Goal: Task Accomplishment & Management: Use online tool/utility

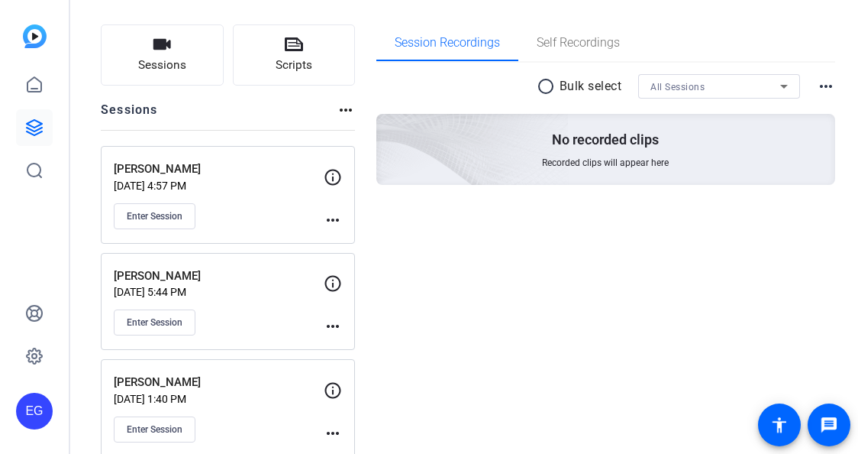
scroll to position [108, 0]
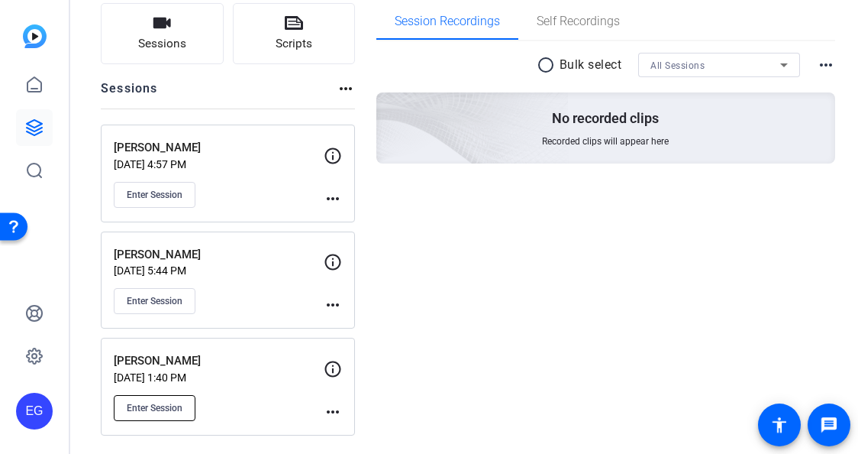
click at [161, 397] on button "Enter Session" at bounding box center [155, 408] width 82 height 26
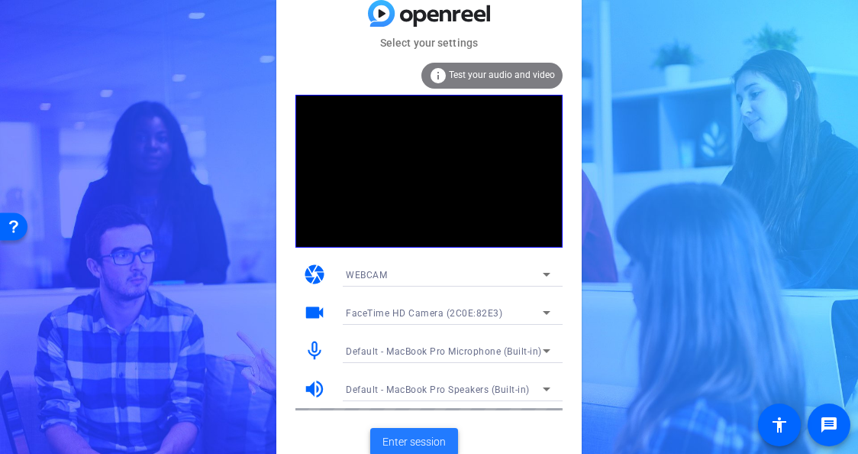
click at [413, 439] on span "Enter session" at bounding box center [414, 442] width 63 height 16
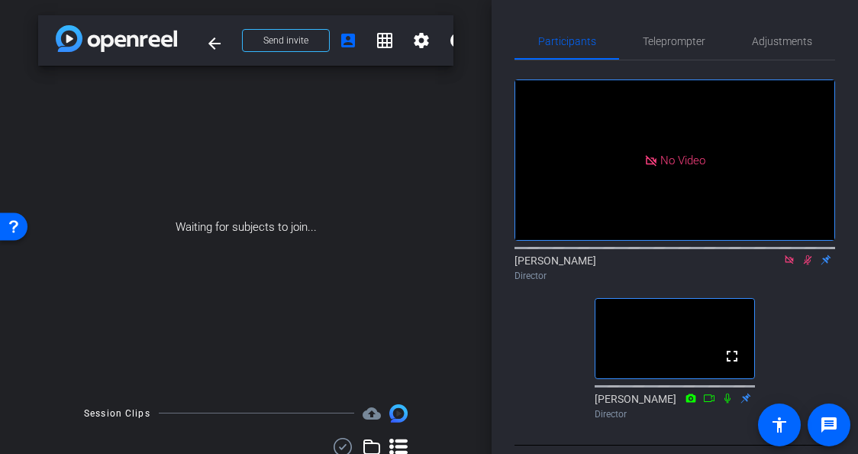
click at [788, 267] on mat-icon at bounding box center [789, 260] width 18 height 14
click at [787, 265] on icon at bounding box center [790, 259] width 12 height 11
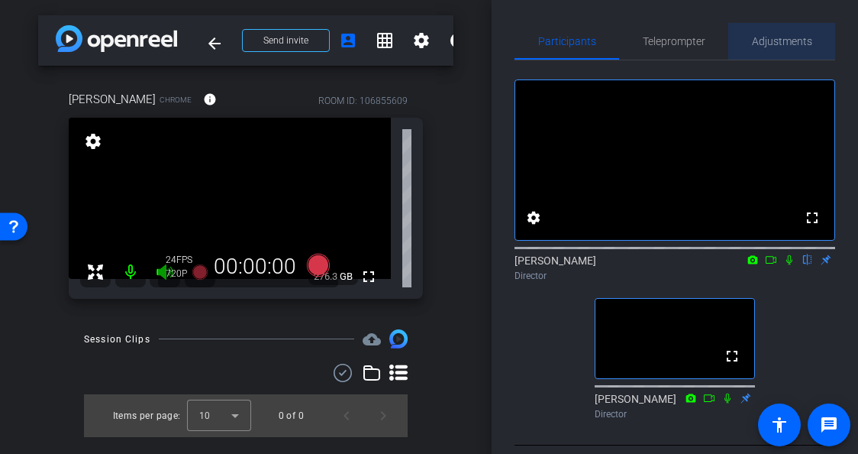
click at [775, 40] on span "Adjustments" at bounding box center [782, 41] width 60 height 11
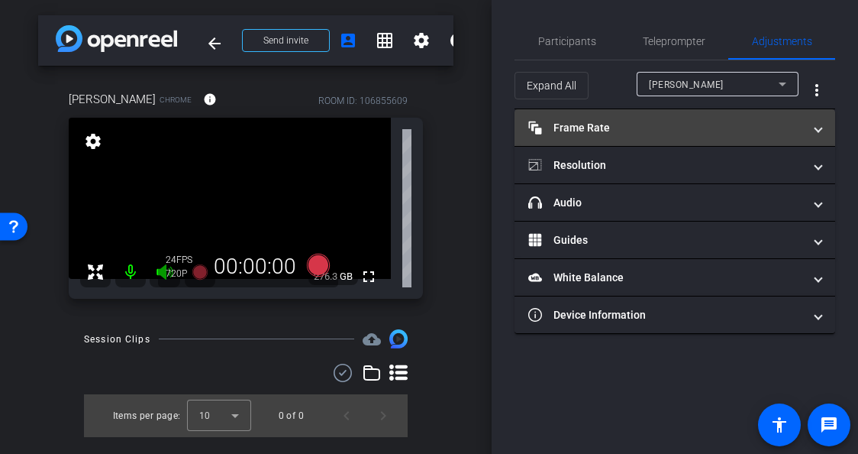
click at [668, 118] on mat-expansion-panel-header "Frame Rate Frame Rate" at bounding box center [675, 127] width 321 height 37
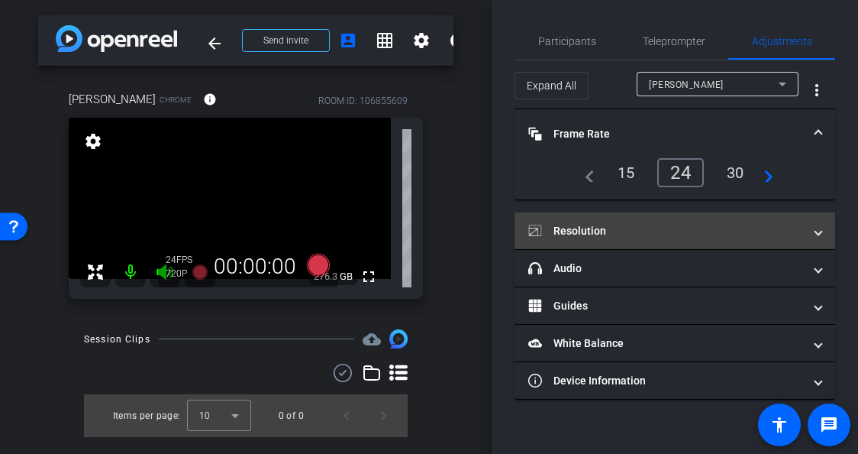
click at [647, 224] on mat-panel-title "Resolution" at bounding box center [665, 231] width 275 height 16
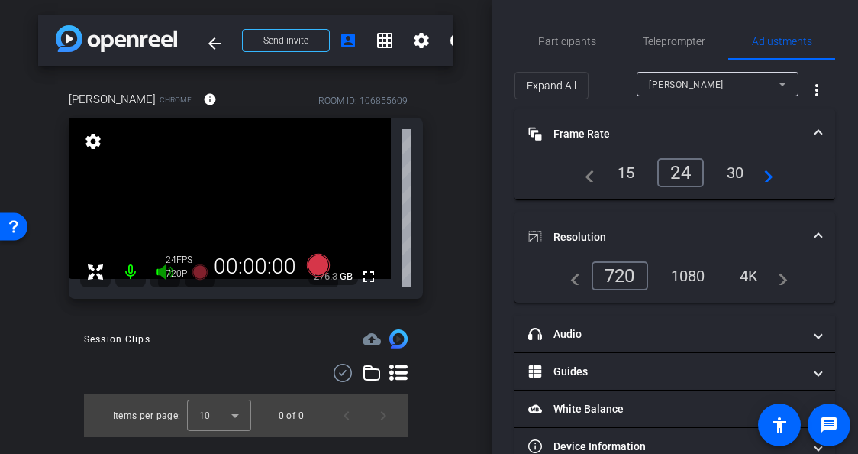
click at [751, 275] on div "4K" at bounding box center [750, 276] width 42 height 26
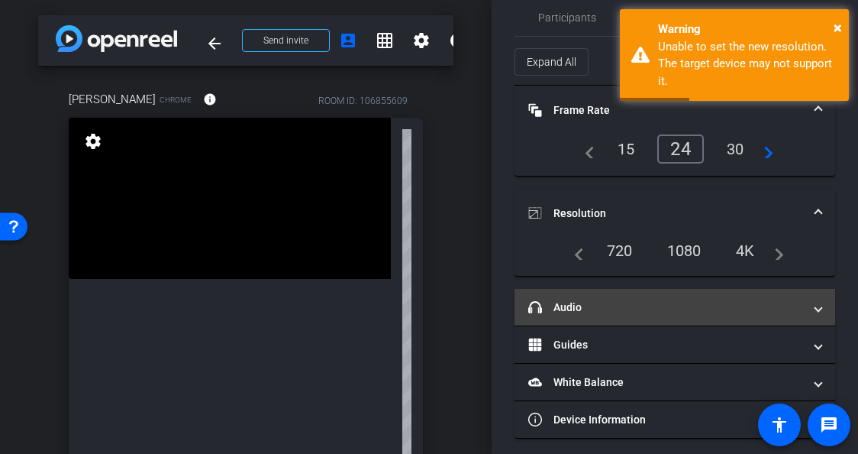
scroll to position [31, 0]
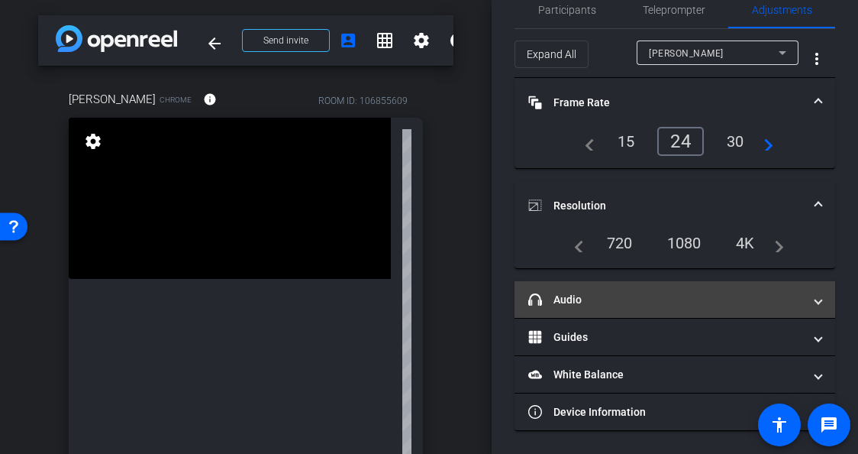
click at [646, 294] on mat-panel-title "headphone icon Audio" at bounding box center [665, 300] width 275 height 16
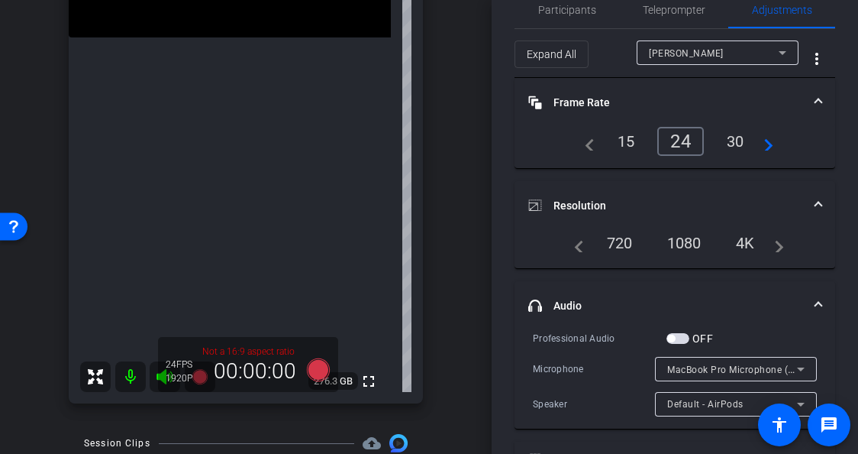
scroll to position [0, 0]
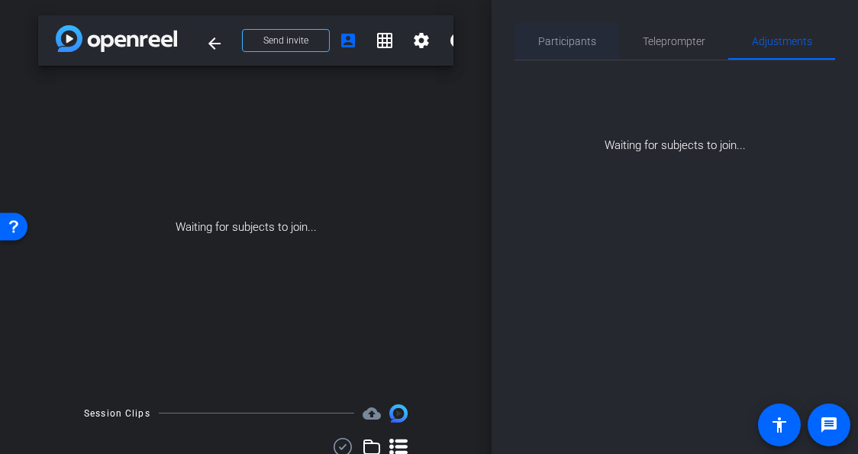
click at [561, 45] on span "Participants" at bounding box center [567, 41] width 58 height 11
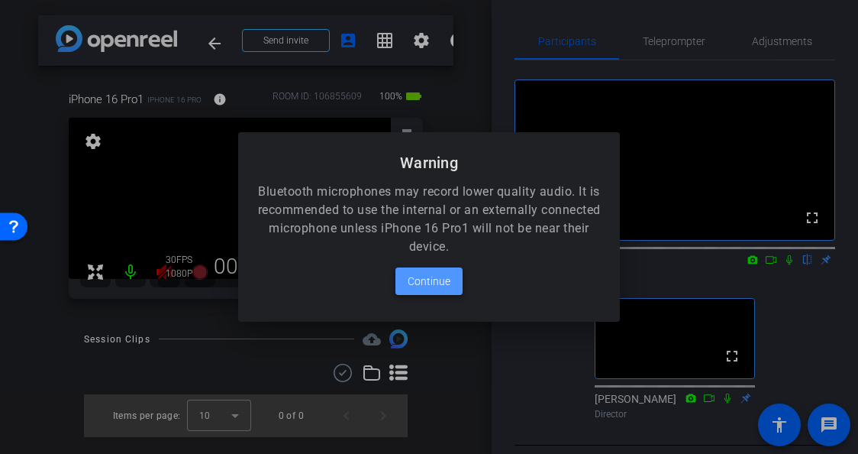
click at [432, 281] on span "Continue" at bounding box center [429, 281] width 43 height 18
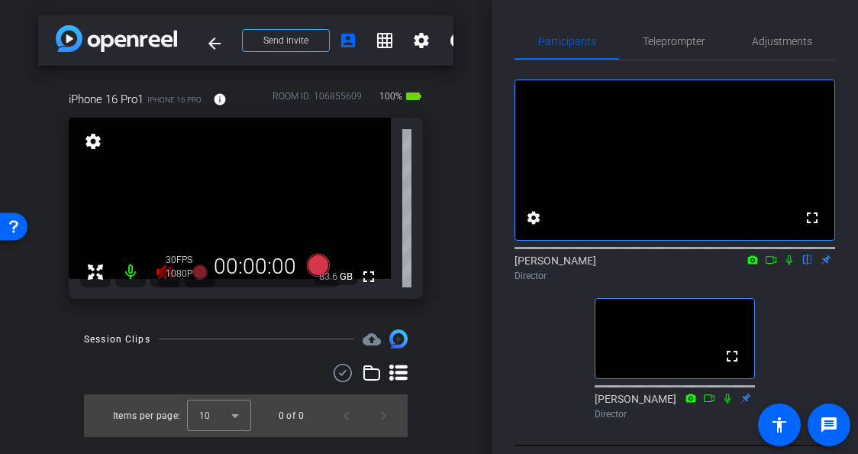
click at [157, 276] on icon at bounding box center [165, 272] width 18 height 18
click at [777, 46] on span "Adjustments" at bounding box center [782, 41] width 60 height 11
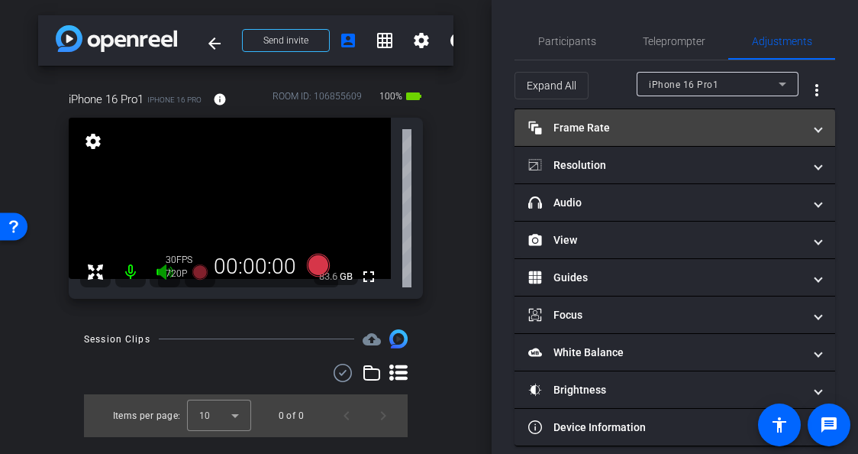
click at [645, 129] on mat-panel-title "Frame Rate Frame Rate" at bounding box center [665, 128] width 275 height 16
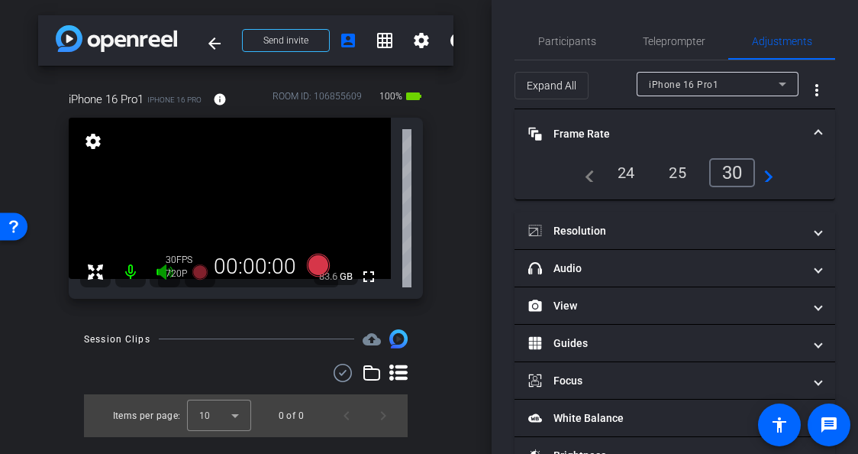
click at [622, 176] on div "24" at bounding box center [626, 173] width 40 height 26
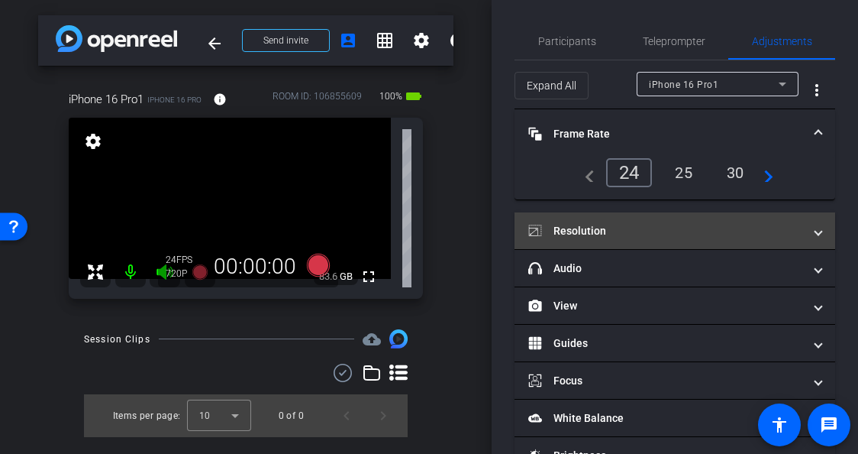
click at [638, 241] on mat-expansion-panel-header "Resolution" at bounding box center [675, 230] width 321 height 37
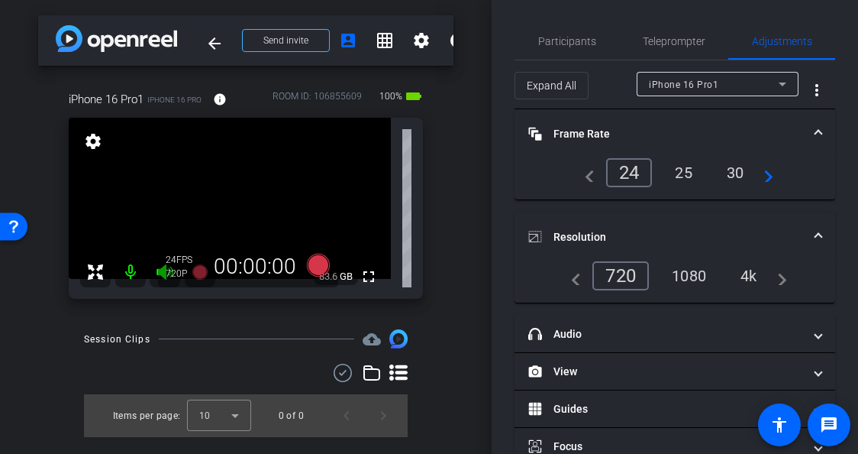
click at [754, 273] on div "4k" at bounding box center [749, 276] width 40 height 26
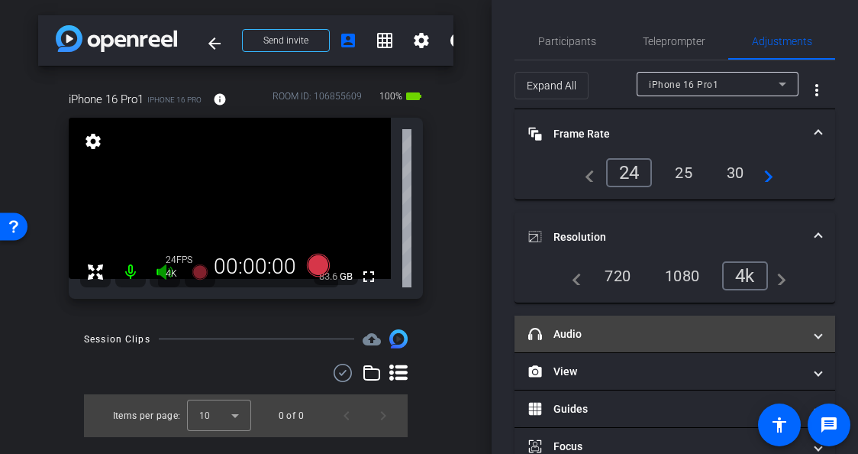
click at [635, 331] on mat-panel-title "headphone icon Audio" at bounding box center [665, 334] width 275 height 16
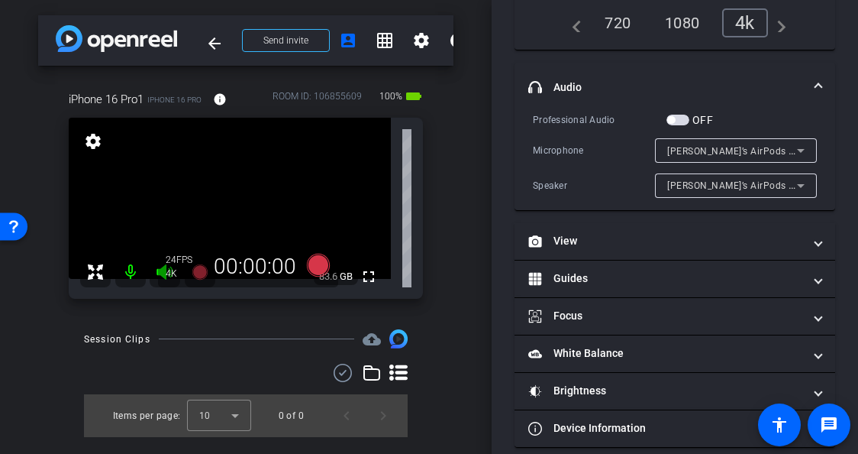
scroll to position [269, 0]
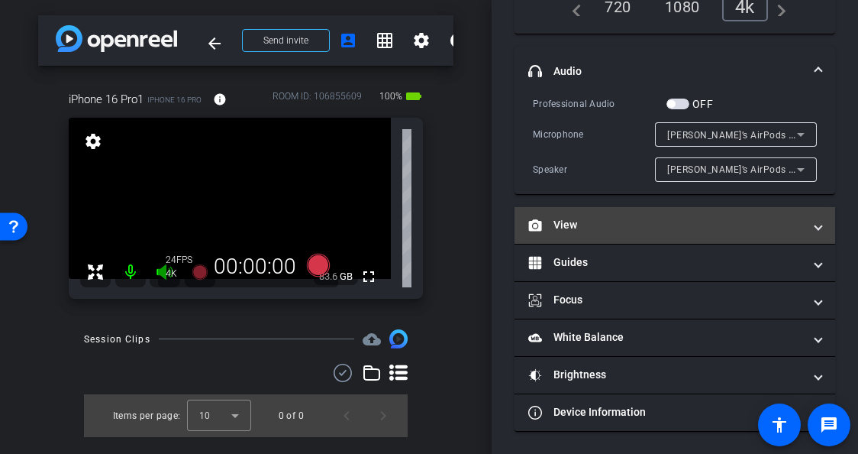
click at [667, 225] on mat-panel-title "View" at bounding box center [665, 225] width 275 height 16
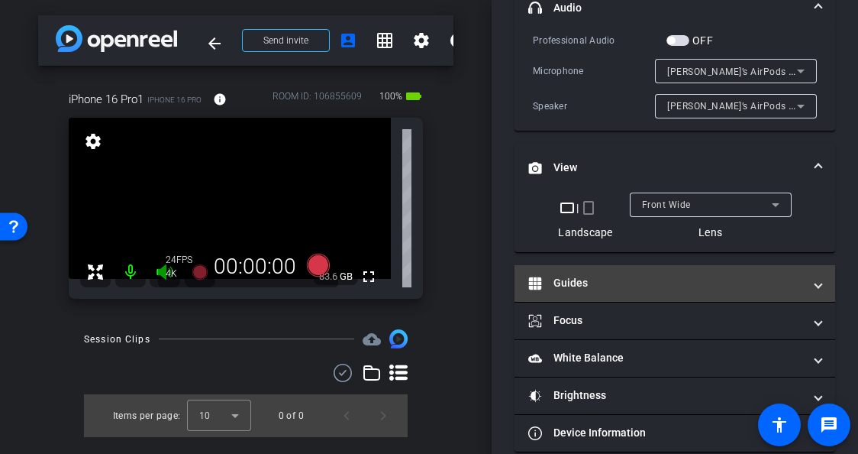
scroll to position [353, 0]
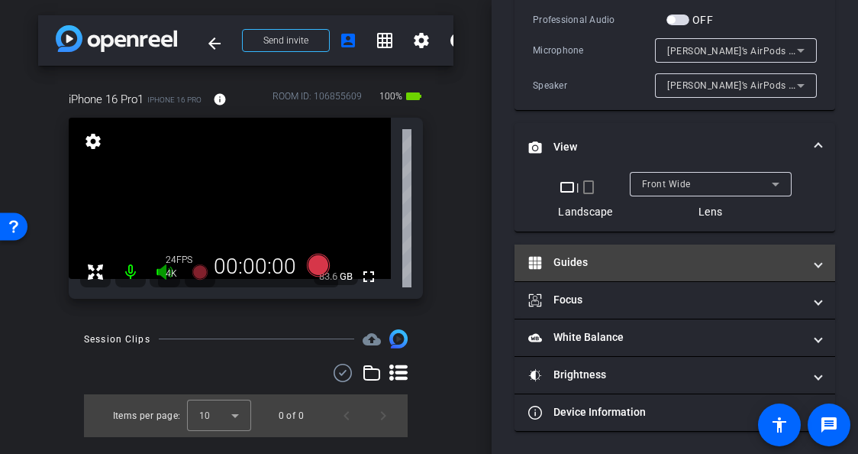
click at [662, 257] on mat-panel-title "Guides" at bounding box center [665, 262] width 275 height 16
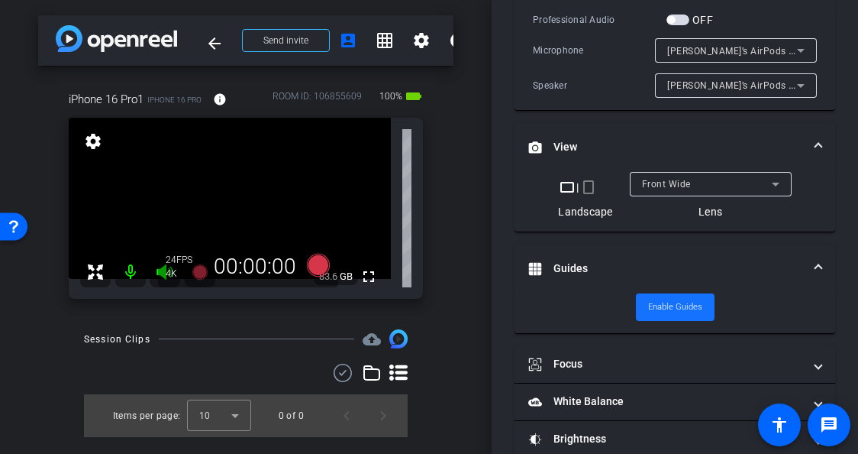
scroll to position [417, 0]
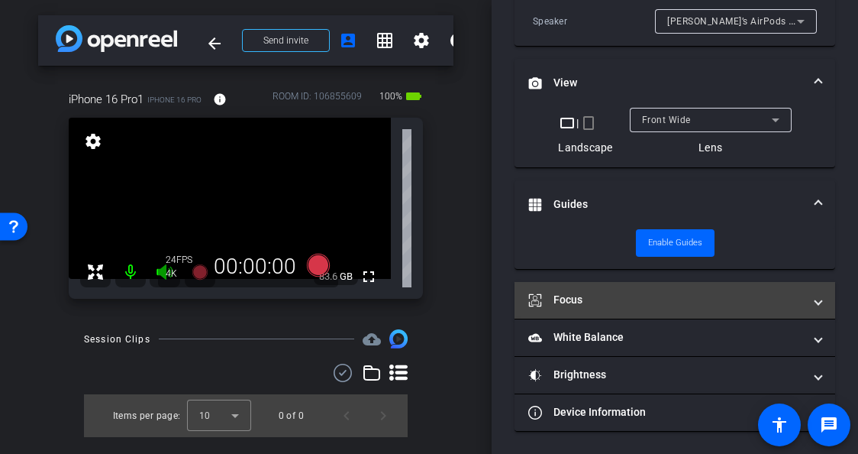
click at [657, 302] on mat-panel-title "Focus" at bounding box center [665, 300] width 275 height 16
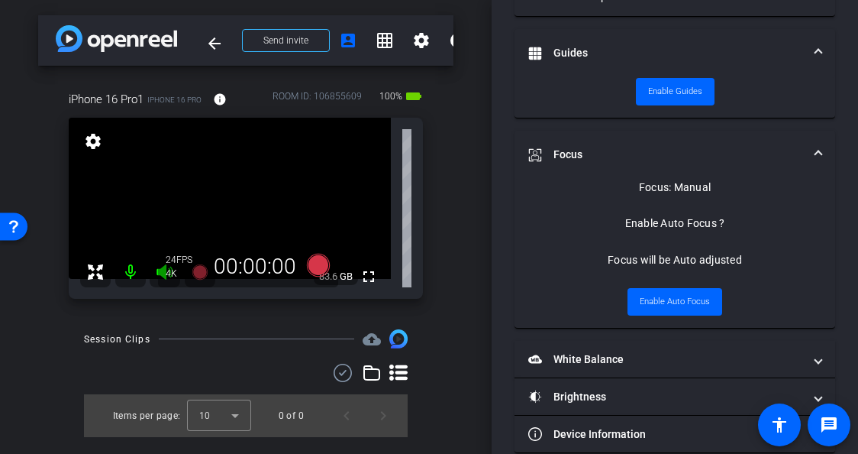
scroll to position [590, 0]
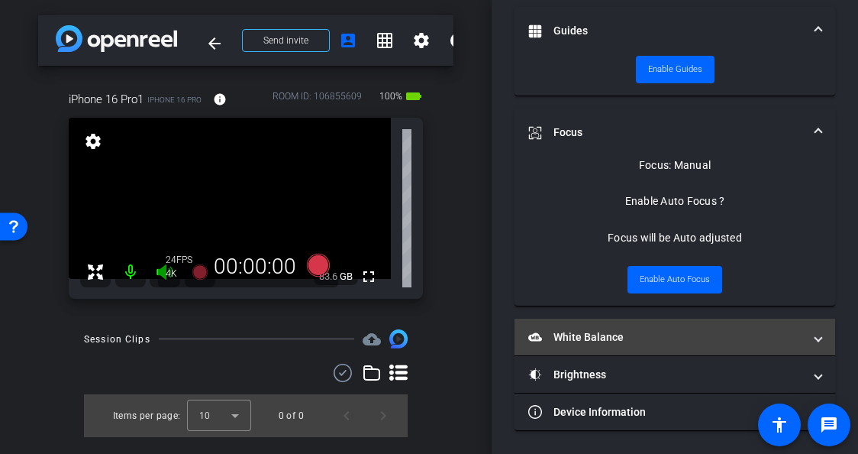
click at [671, 332] on mat-panel-title "White Balance White Balance" at bounding box center [665, 337] width 275 height 16
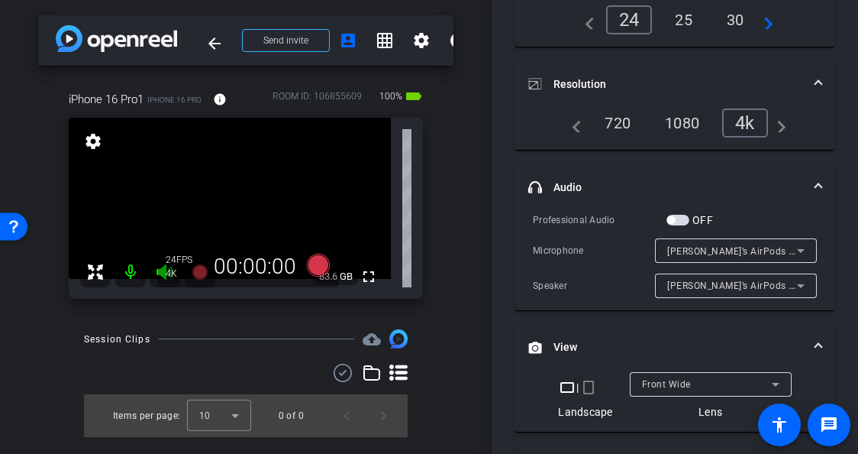
scroll to position [0, 0]
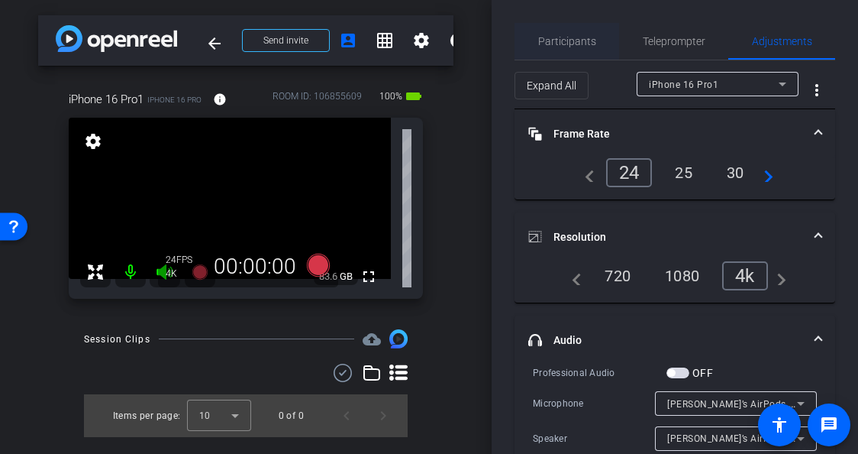
click at [564, 47] on span "Participants" at bounding box center [567, 41] width 58 height 11
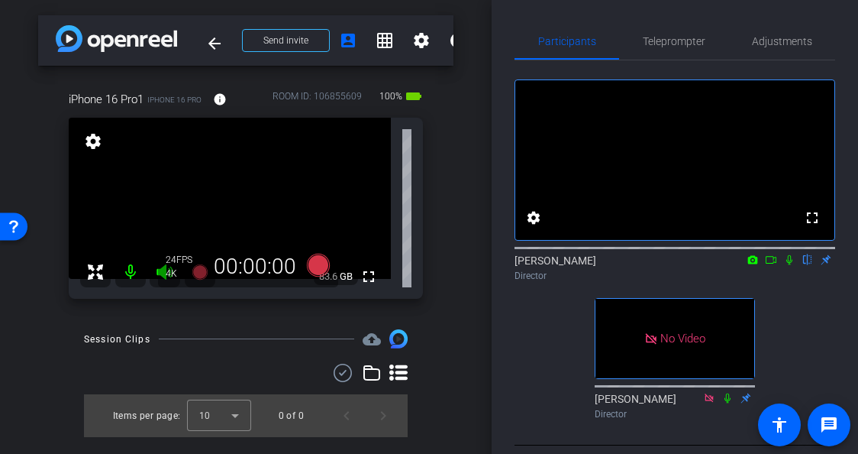
click at [771, 265] on icon at bounding box center [771, 259] width 12 height 11
click at [789, 265] on icon at bounding box center [790, 259] width 12 height 11
click at [773, 44] on span "Adjustments" at bounding box center [782, 41] width 60 height 11
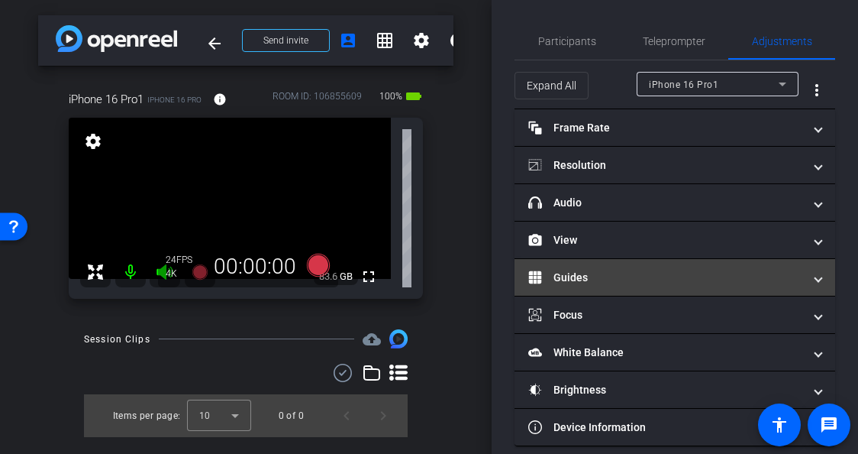
scroll to position [15, 0]
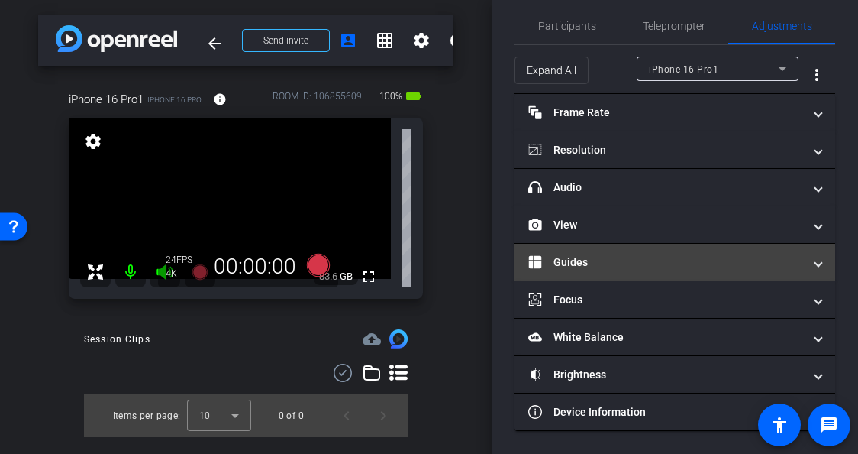
click at [654, 267] on mat-panel-title "Guides" at bounding box center [665, 262] width 275 height 16
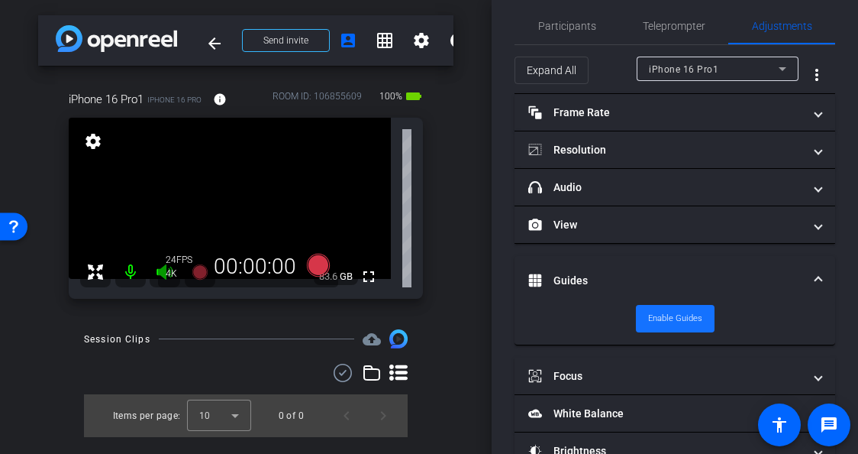
click at [667, 314] on span "Enable Guides" at bounding box center [675, 318] width 54 height 23
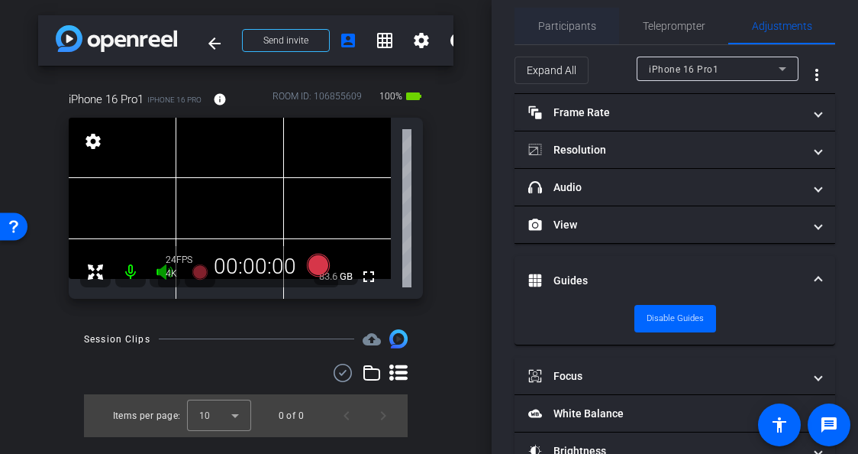
click at [566, 26] on span "Participants" at bounding box center [567, 26] width 58 height 11
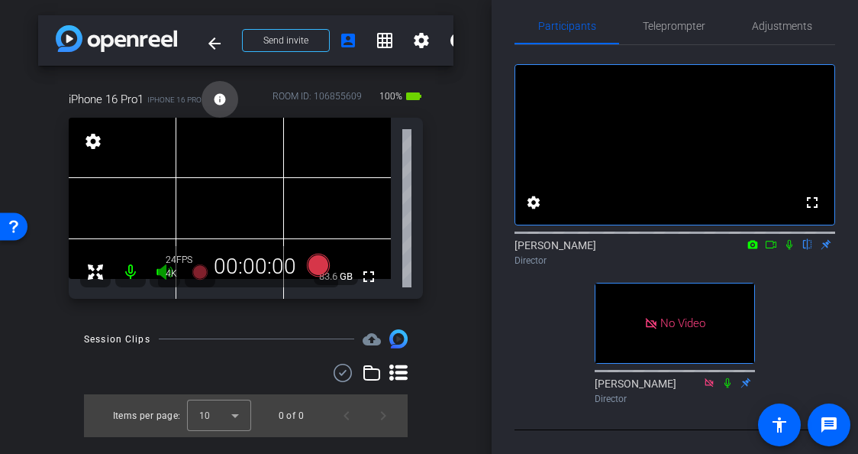
click at [221, 99] on mat-icon "info" at bounding box center [220, 99] width 14 height 14
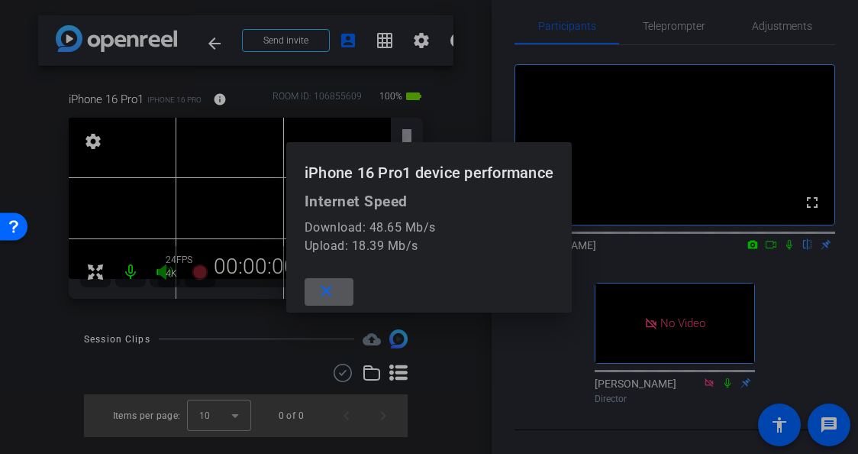
click at [318, 293] on mat-icon "close" at bounding box center [326, 291] width 19 height 19
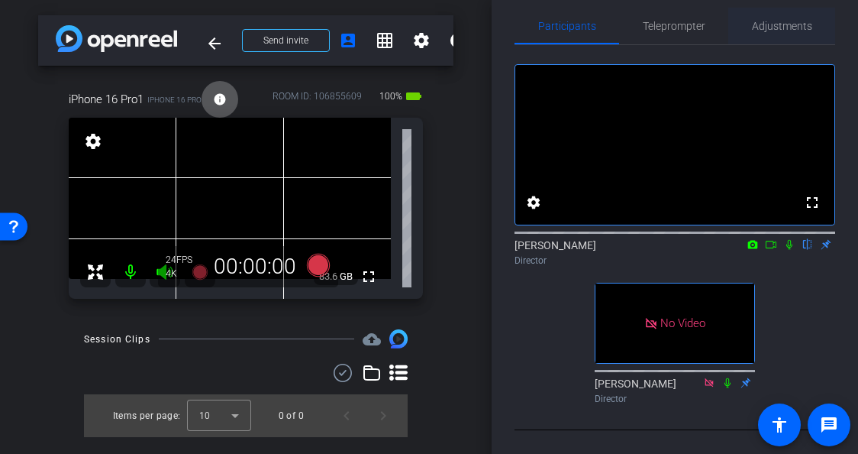
click at [797, 28] on span "Adjustments" at bounding box center [782, 26] width 60 height 11
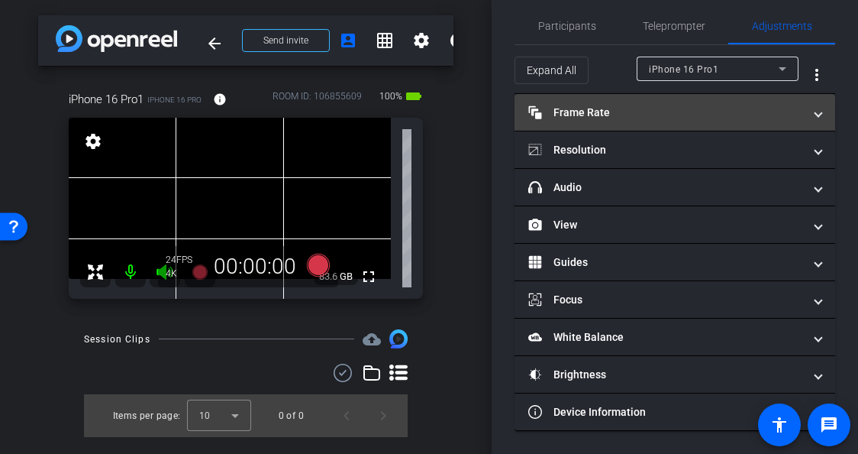
click at [681, 111] on mat-panel-title "Frame Rate Frame Rate" at bounding box center [665, 113] width 275 height 16
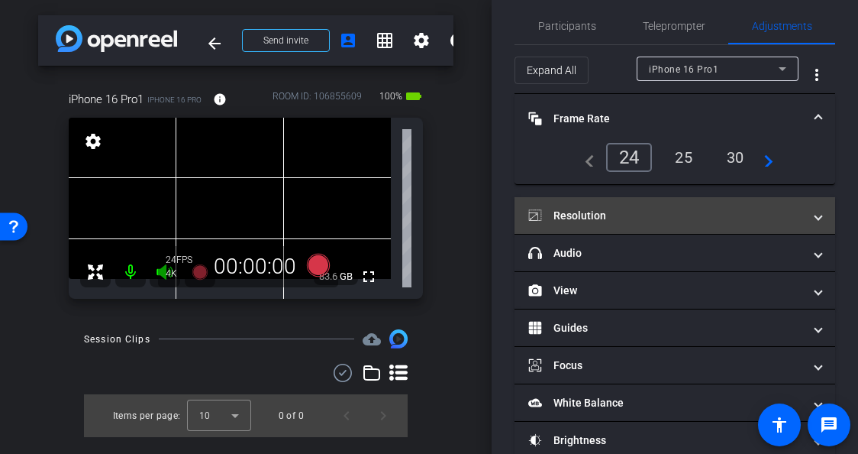
click at [675, 218] on mat-panel-title "Resolution" at bounding box center [665, 216] width 275 height 16
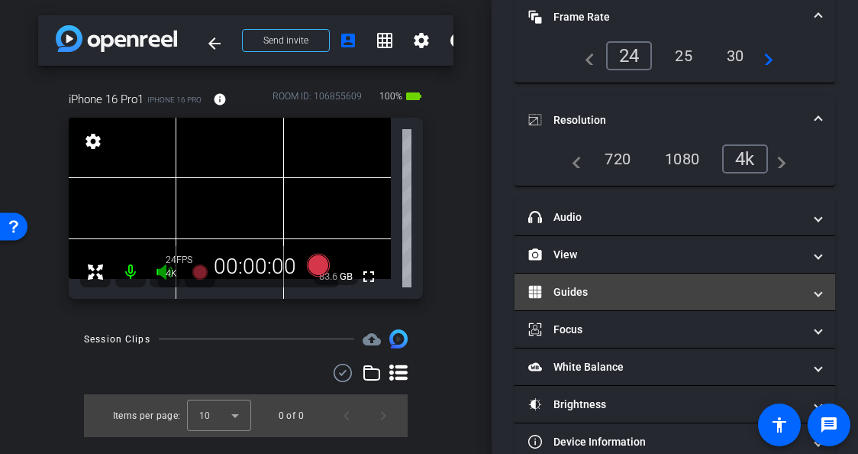
scroll to position [147, 0]
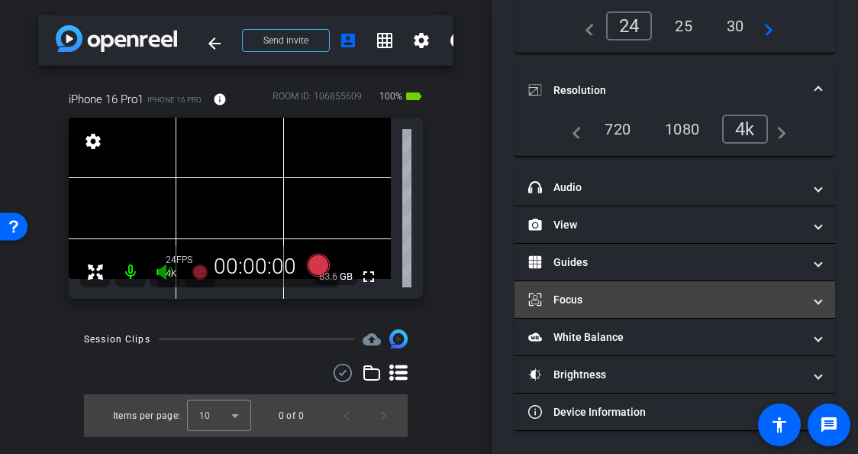
click at [610, 292] on mat-panel-title "Focus" at bounding box center [665, 300] width 275 height 16
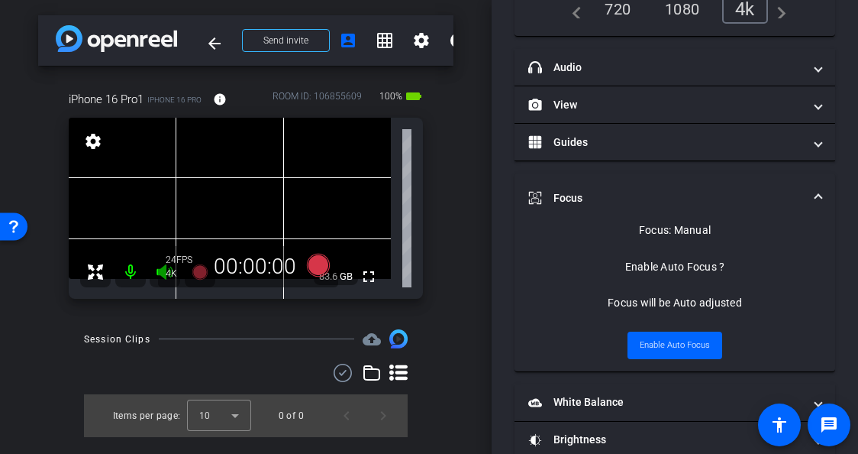
scroll to position [268, 0]
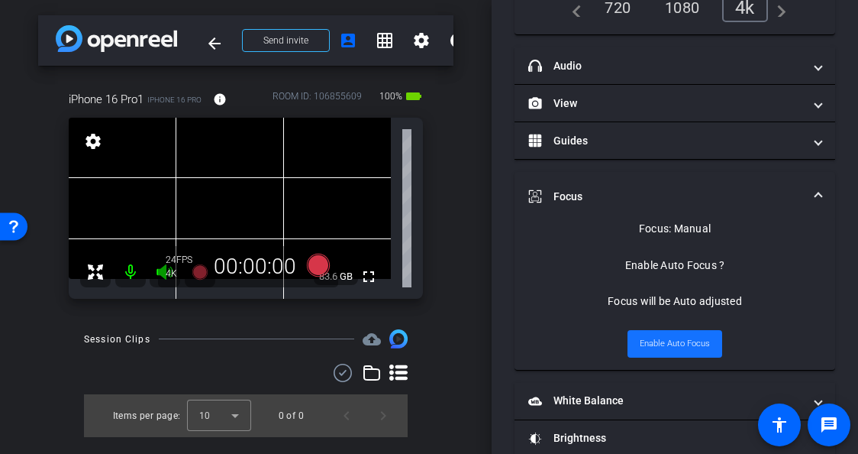
click at [669, 344] on span "Enable Auto Focus" at bounding box center [675, 343] width 70 height 23
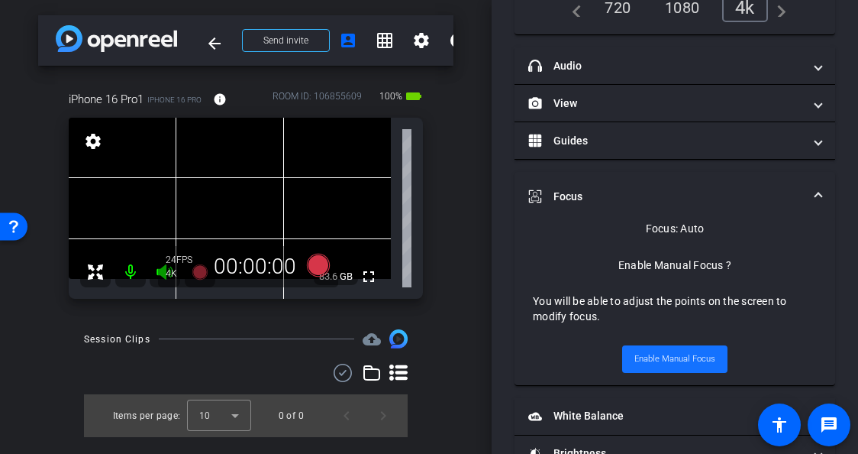
click at [678, 357] on span "Enable Manual Focus" at bounding box center [675, 358] width 81 height 23
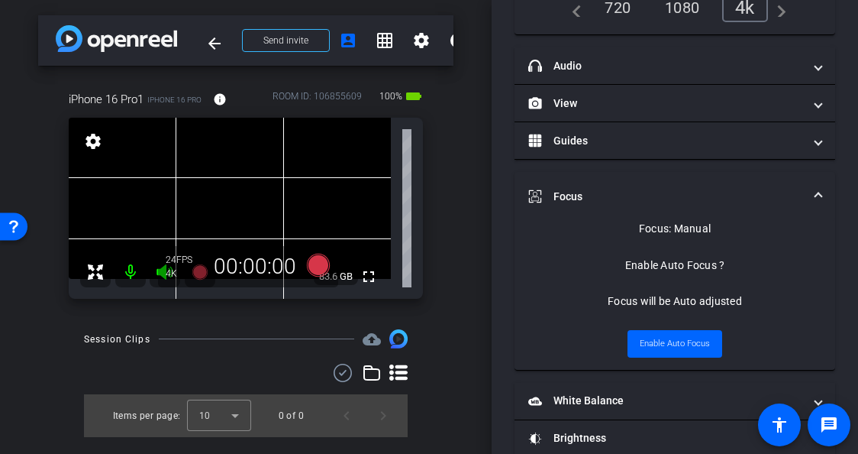
click at [217, 199] on video at bounding box center [230, 198] width 322 height 161
click at [218, 201] on div at bounding box center [217, 198] width 38 height 38
click at [218, 200] on div at bounding box center [217, 198] width 38 height 38
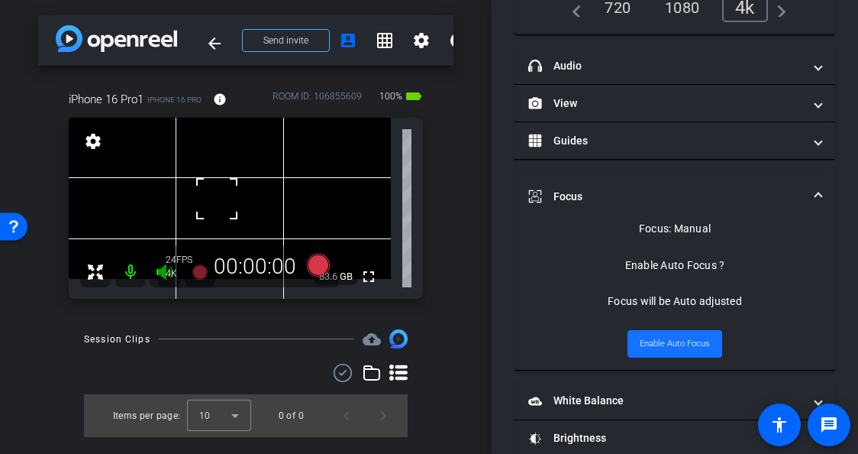
scroll to position [331, 0]
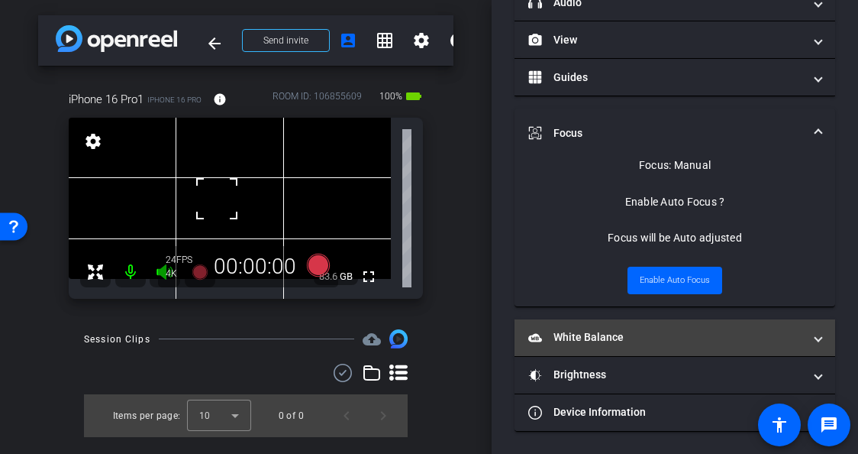
click at [696, 342] on mat-panel-title "White Balance White Balance" at bounding box center [665, 337] width 275 height 16
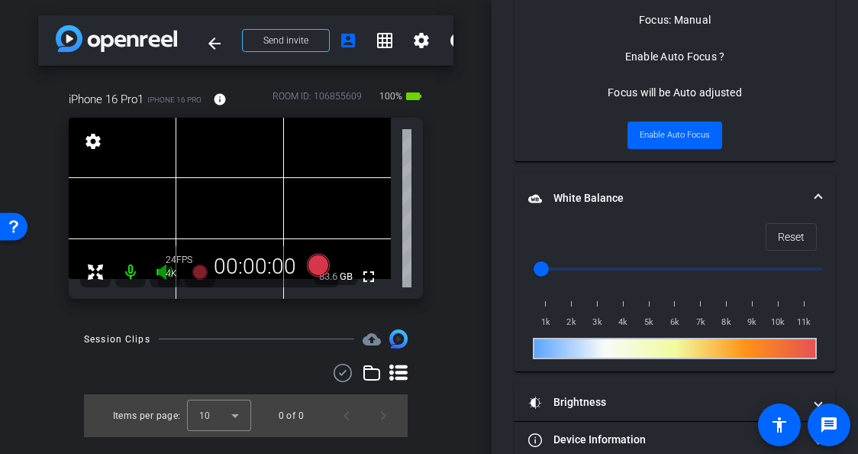
scroll to position [504, 0]
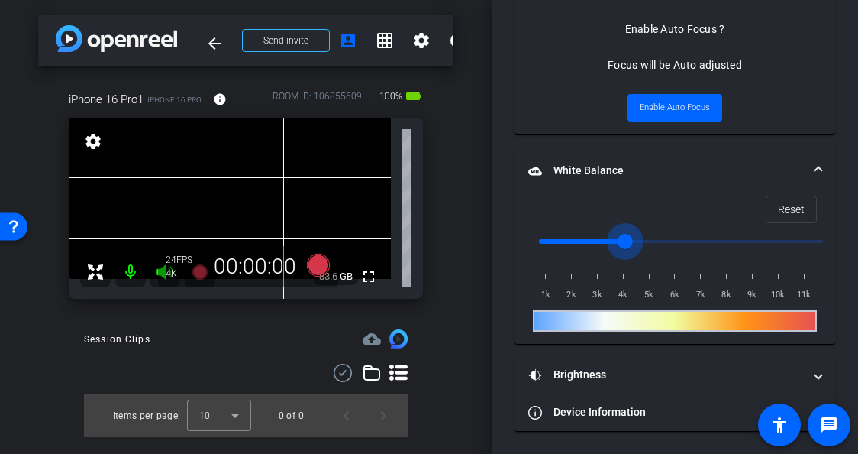
drag, startPoint x: 592, startPoint y: 239, endPoint x: 624, endPoint y: 241, distance: 32.2
click at [624, 241] on input "range" at bounding box center [681, 242] width 316 height 34
drag, startPoint x: 625, startPoint y: 239, endPoint x: 604, endPoint y: 241, distance: 20.7
click at [604, 241] on input "range" at bounding box center [681, 242] width 316 height 34
drag, startPoint x: 612, startPoint y: 239, endPoint x: 604, endPoint y: 241, distance: 7.8
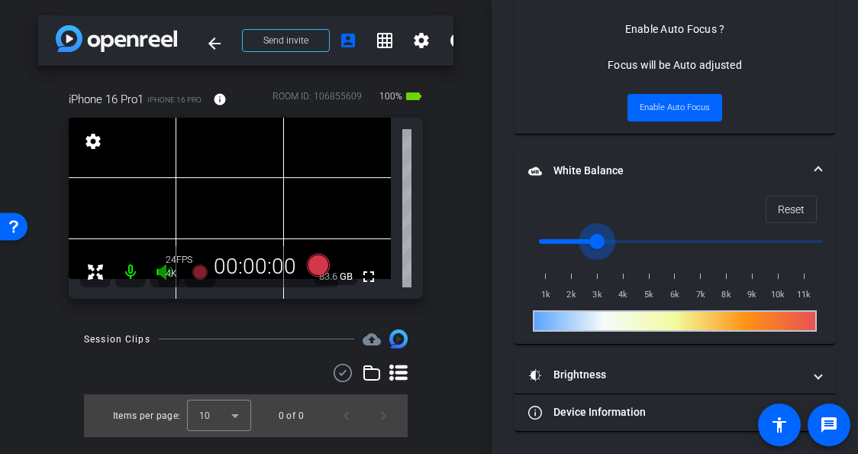
click at [604, 241] on input "range" at bounding box center [681, 242] width 316 height 34
drag, startPoint x: 591, startPoint y: 240, endPoint x: 605, endPoint y: 241, distance: 13.8
click at [605, 241] on input "range" at bounding box center [681, 242] width 316 height 34
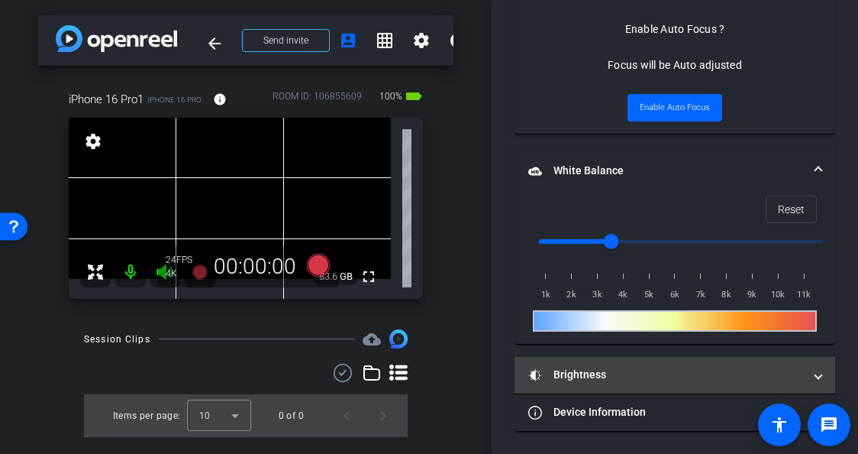
click at [751, 372] on mat-panel-title "Brightness" at bounding box center [665, 375] width 275 height 16
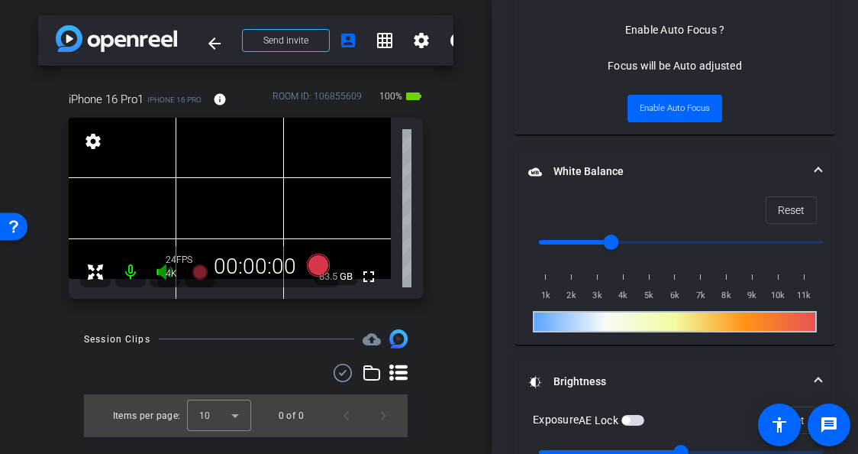
scroll to position [502, 0]
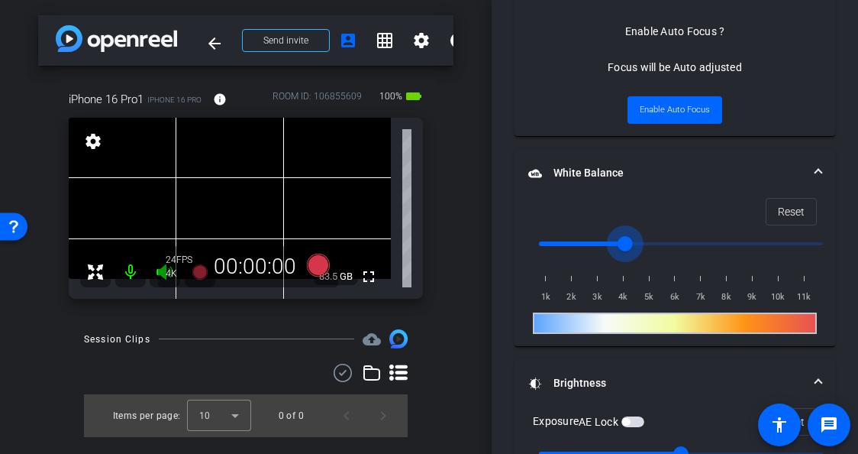
type input "4000"
click at [620, 245] on input "range" at bounding box center [681, 244] width 316 height 34
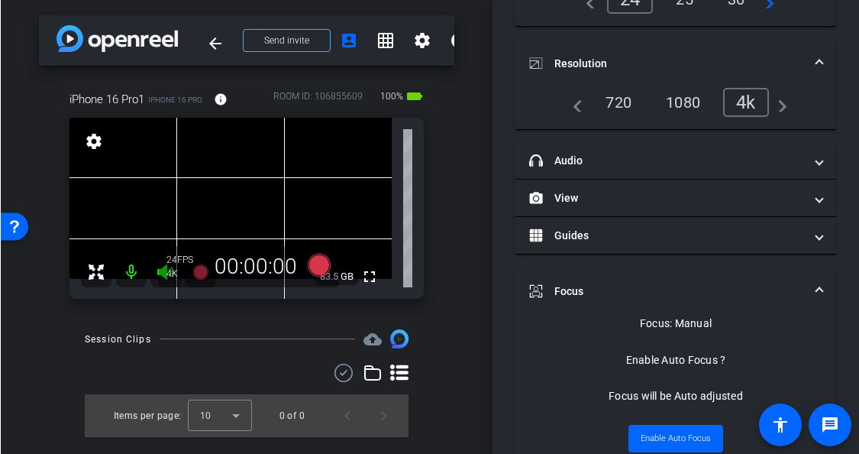
scroll to position [0, 0]
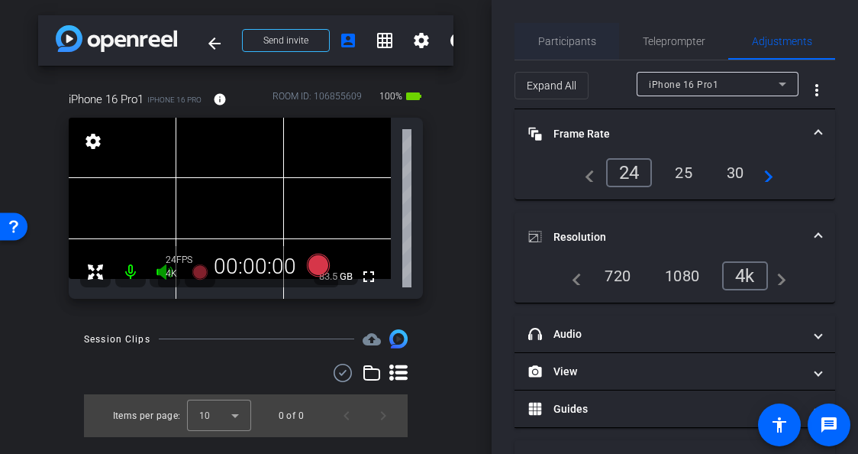
click at [574, 48] on span "Participants" at bounding box center [567, 41] width 58 height 37
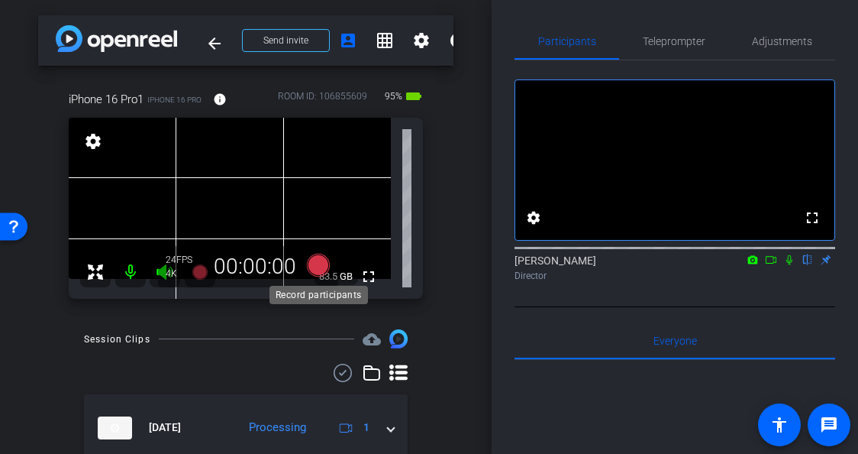
click at [321, 266] on icon at bounding box center [318, 265] width 23 height 23
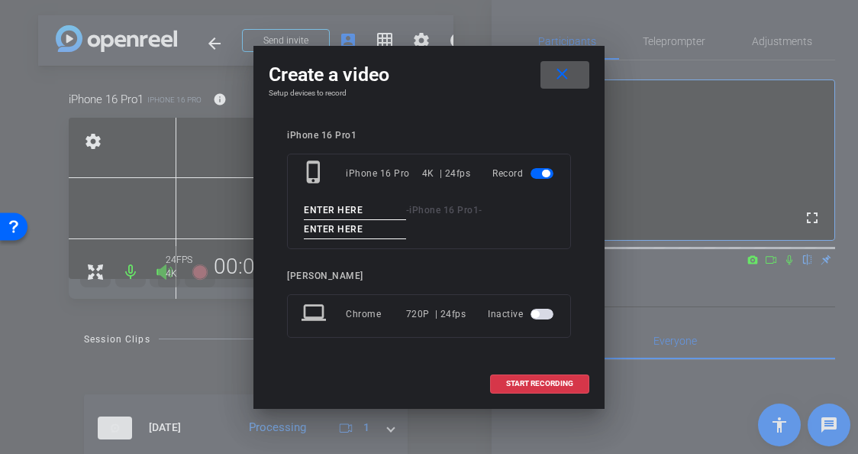
click at [373, 208] on input at bounding box center [355, 210] width 102 height 19
drag, startPoint x: 328, startPoint y: 209, endPoint x: 293, endPoint y: 209, distance: 34.4
click at [293, 209] on div "phone_iphone iPhone 16 Pro 4K | 24fps Record Tk 3 - iPhone 16 Pro1 -" at bounding box center [429, 200] width 284 height 95
type input "Tk 3"
click at [360, 234] on input at bounding box center [355, 229] width 102 height 19
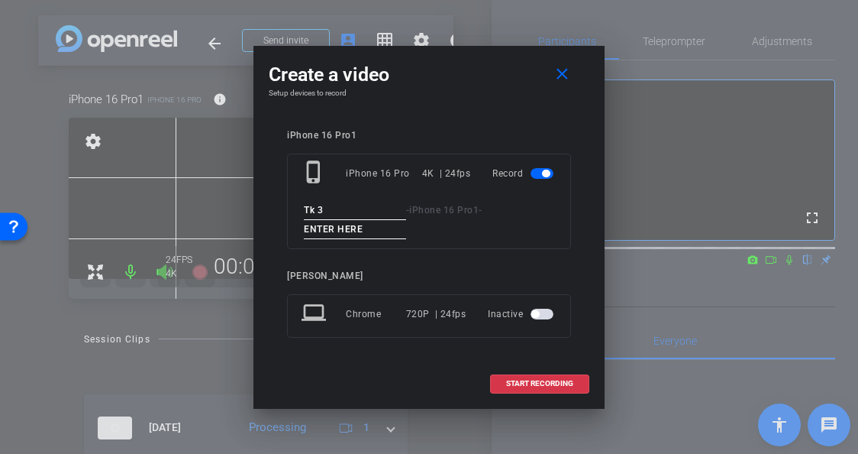
paste input "Tk 3"
type input "Tk 3"
click at [545, 383] on span "START RECORDING" at bounding box center [539, 384] width 67 height 8
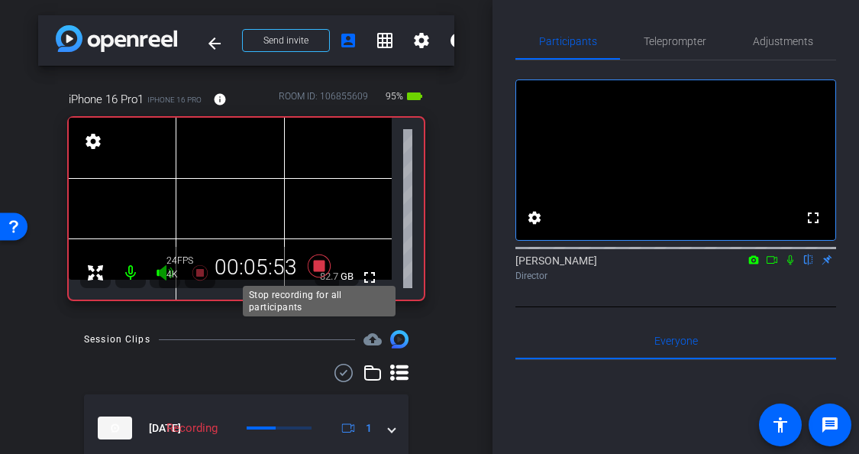
click at [318, 269] on icon at bounding box center [318, 265] width 23 height 23
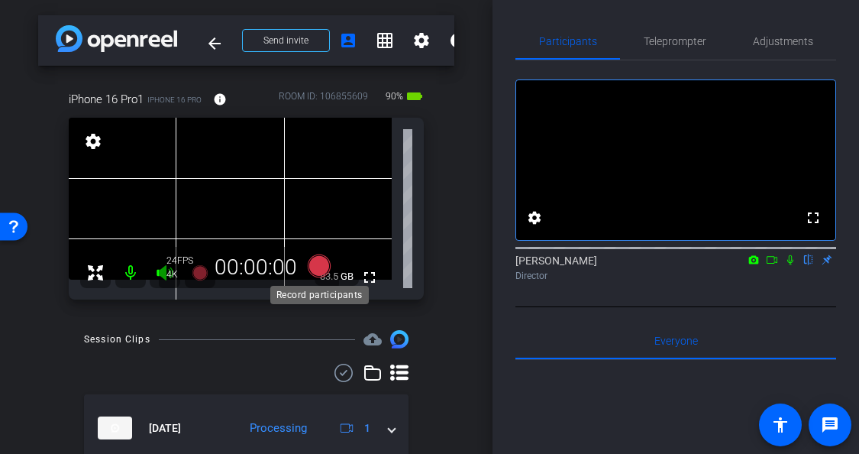
click at [318, 269] on icon at bounding box center [318, 265] width 23 height 23
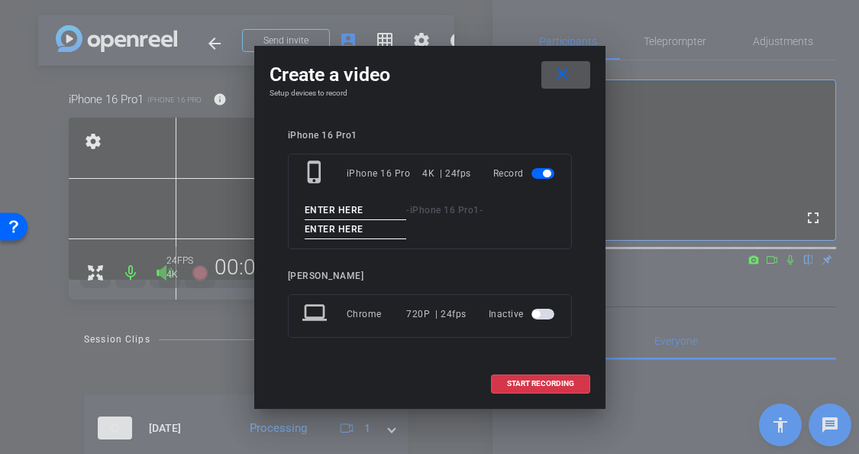
click at [374, 207] on input at bounding box center [356, 210] width 102 height 19
drag, startPoint x: 333, startPoint y: 211, endPoint x: 267, endPoint y: 206, distance: 66.6
click at [267, 206] on div "Create a video close Setup devices to record iPhone 16 Pro1 phone_iphone iPhone…" at bounding box center [429, 227] width 351 height 363
type input "Tk 4"
click at [367, 225] on input at bounding box center [356, 229] width 102 height 19
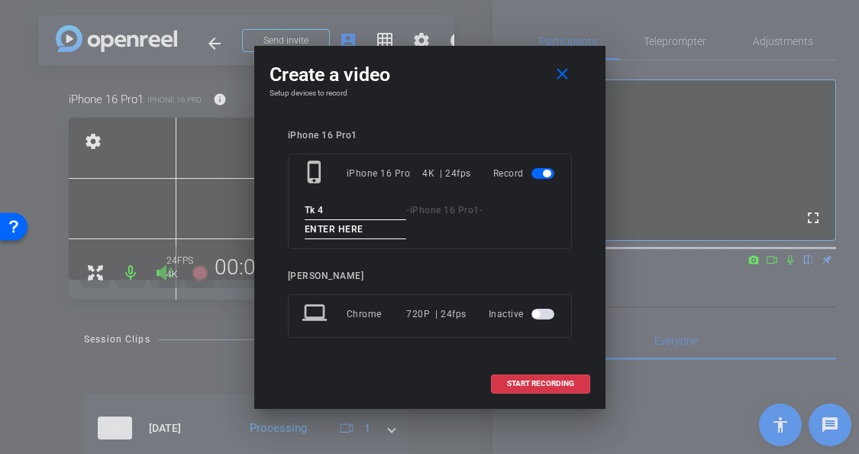
paste input "Tk 4"
type input "Tk 4"
click at [538, 381] on span "START RECORDING" at bounding box center [540, 384] width 67 height 8
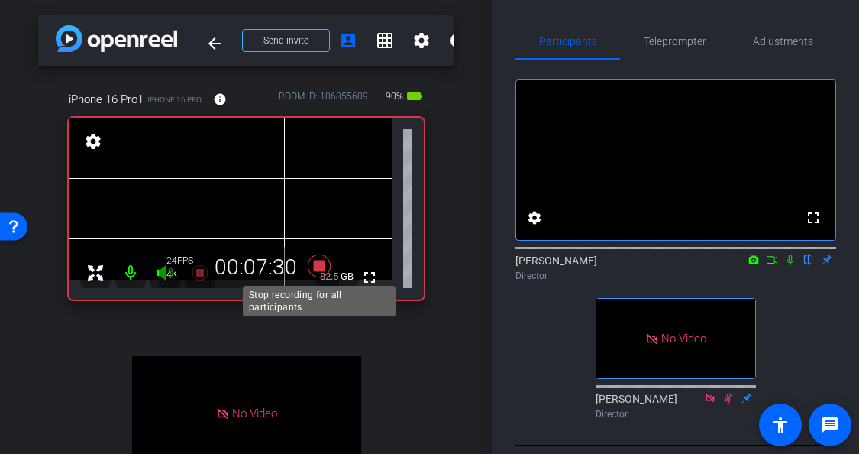
click at [322, 261] on icon at bounding box center [318, 265] width 23 height 23
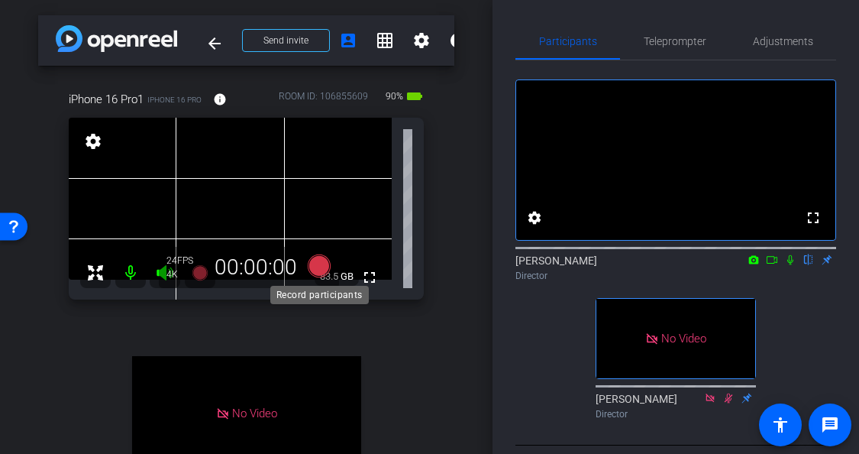
click at [321, 267] on icon at bounding box center [318, 265] width 23 height 23
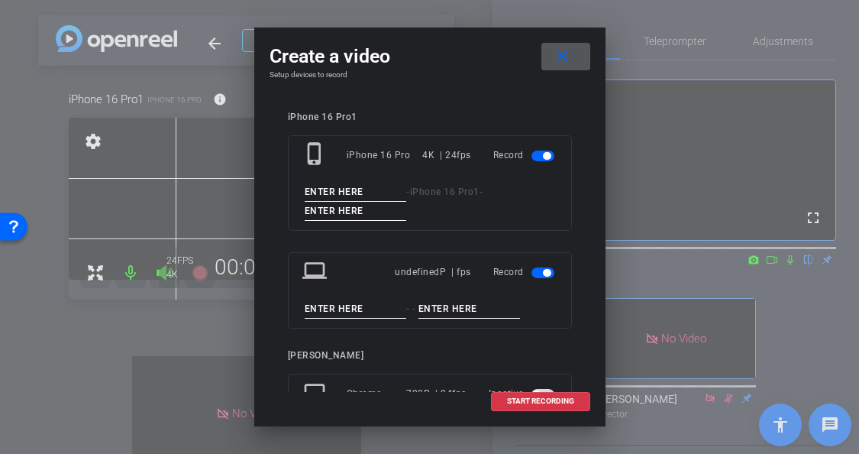
click at [371, 190] on input at bounding box center [356, 192] width 102 height 19
drag, startPoint x: 337, startPoint y: 196, endPoint x: 264, endPoint y: 196, distance: 72.5
click at [264, 196] on div "Create a video close Setup devices to record iPhone 16 Pro1 phone_iphone iPhone…" at bounding box center [429, 226] width 351 height 398
drag, startPoint x: 329, startPoint y: 189, endPoint x: 274, endPoint y: 189, distance: 55.0
click at [274, 189] on div "iPhone 16 Pro1 phone_iphone iPhone 16 Pro 4K | 24fps Record Tk 5 - iPhone 16 Pr…" at bounding box center [430, 243] width 321 height 295
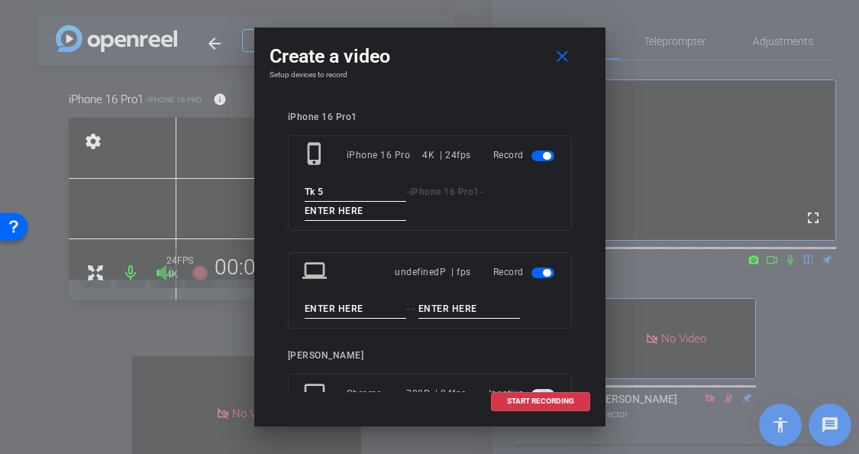
type input "Tk 5"
click at [334, 209] on input at bounding box center [356, 211] width 102 height 19
paste input "Tk 5"
type input "Tk 5"
click at [545, 400] on span "START RECORDING" at bounding box center [540, 401] width 67 height 8
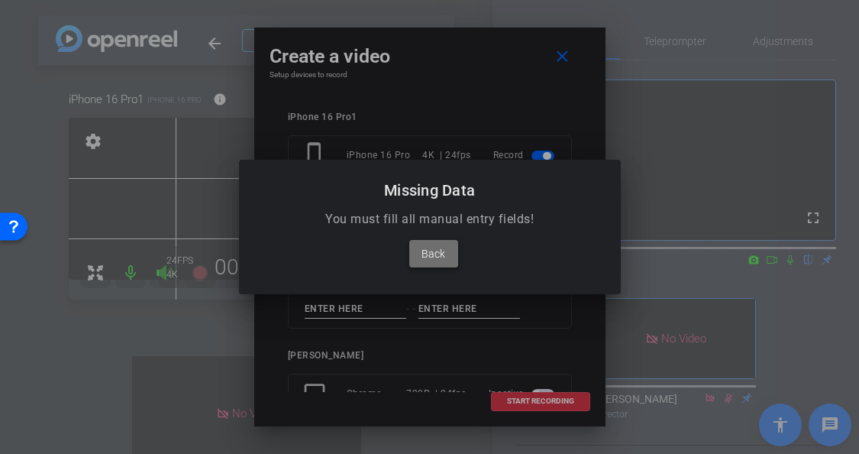
click at [431, 257] on span "Back" at bounding box center [434, 253] width 24 height 18
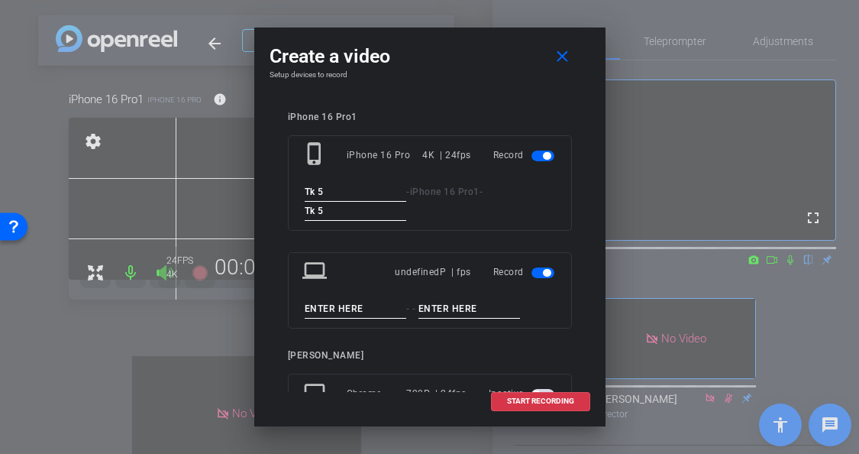
click at [548, 268] on span "button" at bounding box center [543, 272] width 23 height 11
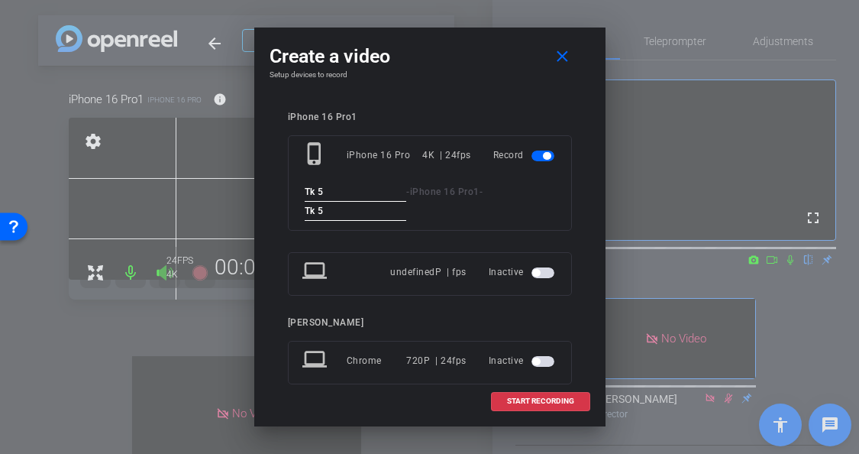
scroll to position [30, 0]
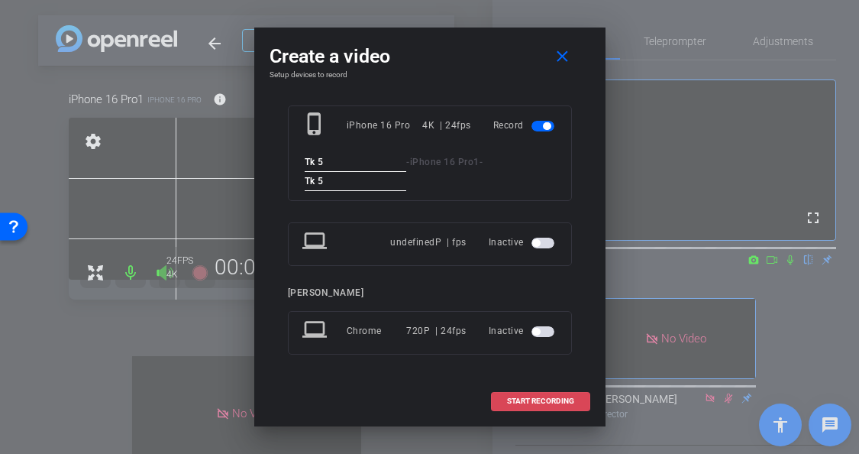
click at [533, 397] on span "START RECORDING" at bounding box center [540, 401] width 67 height 8
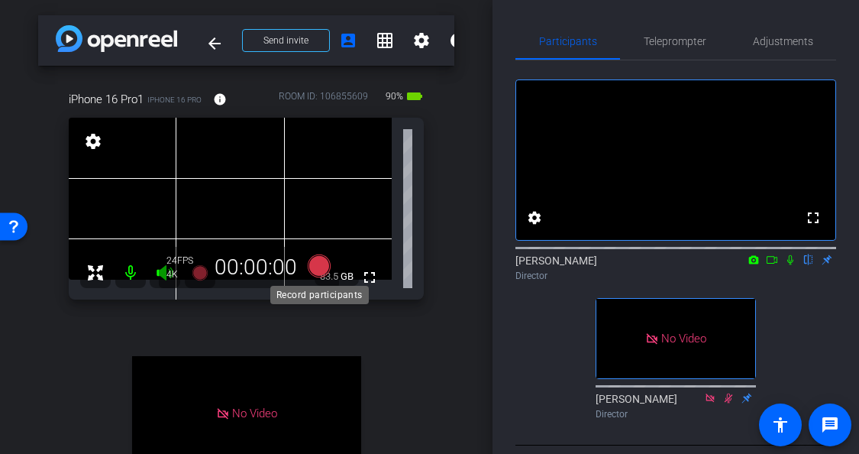
click at [315, 265] on icon at bounding box center [318, 265] width 23 height 23
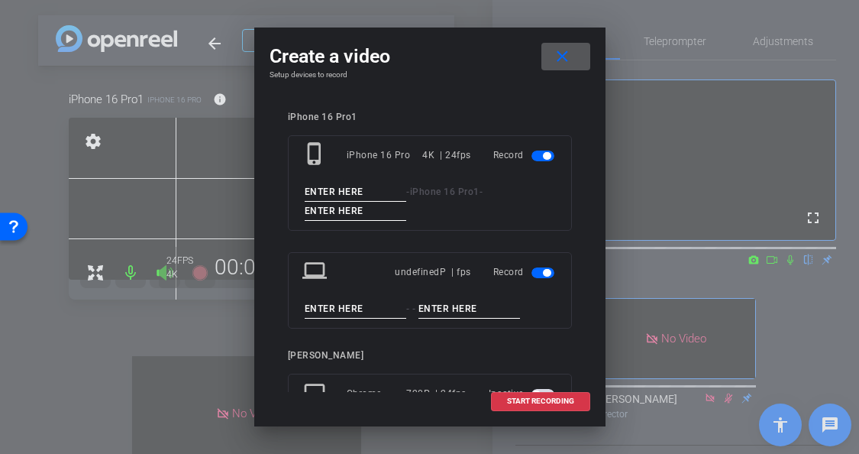
click at [365, 191] on input at bounding box center [356, 192] width 102 height 19
type input "t"
type input "z"
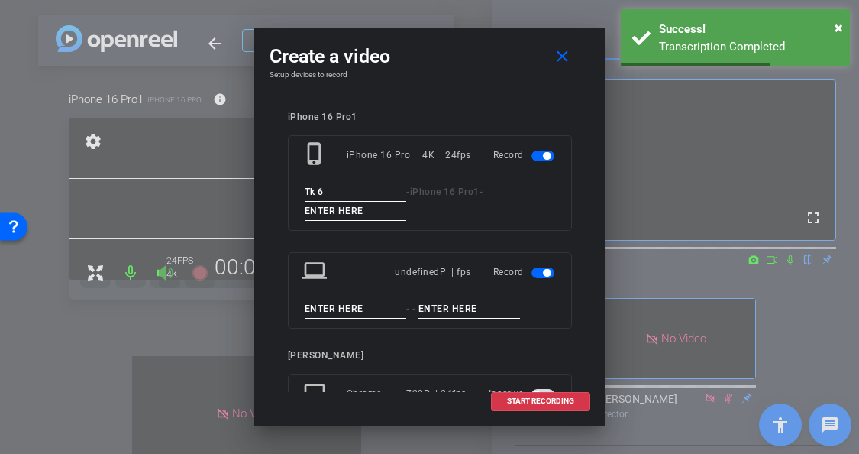
drag, startPoint x: 335, startPoint y: 194, endPoint x: 248, endPoint y: 186, distance: 87.4
click at [248, 186] on div "Create a video close Setup devices to record iPhone 16 Pro1 phone_iphone iPhone…" at bounding box center [429, 227] width 859 height 454
type input "Tk 6"
click at [336, 210] on input at bounding box center [356, 211] width 102 height 19
paste input "Tk 6"
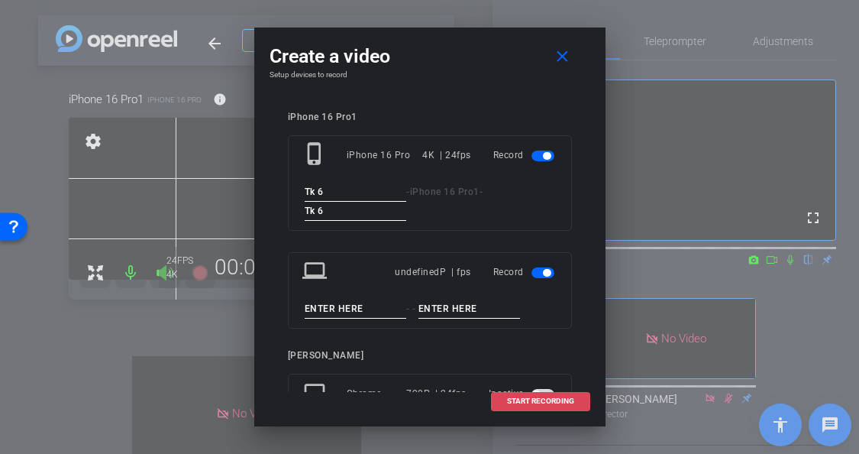
type input "Tk 6"
click at [537, 404] on span "START RECORDING" at bounding box center [540, 401] width 67 height 8
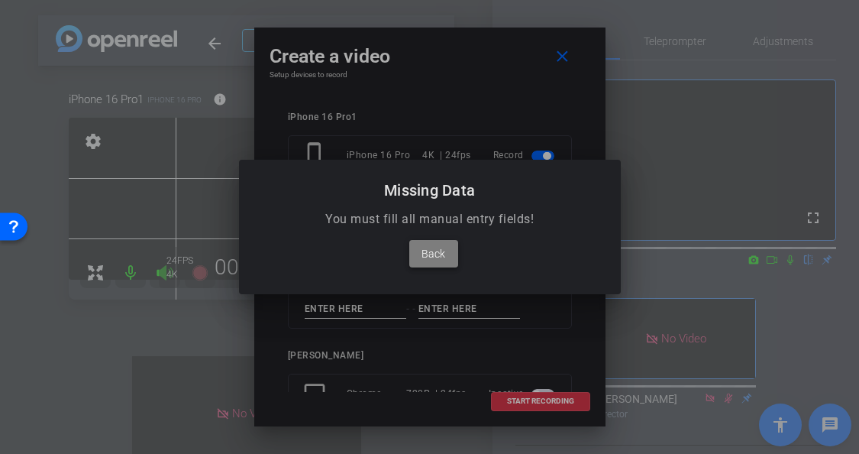
click at [437, 256] on span "Back" at bounding box center [434, 253] width 24 height 18
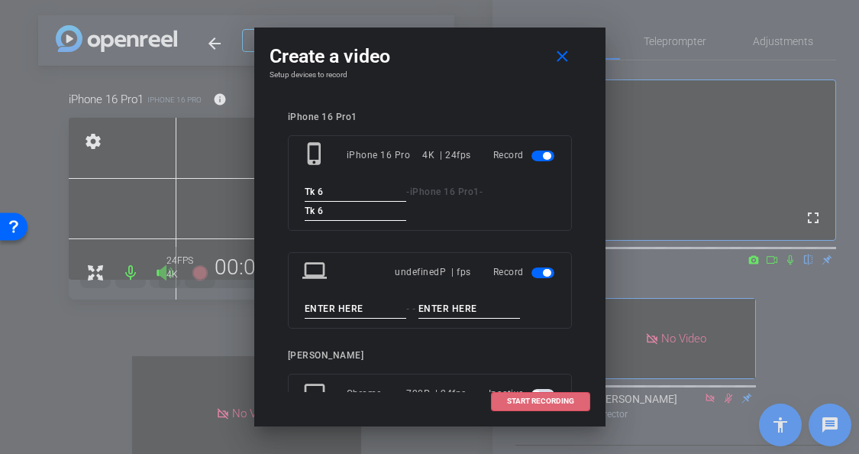
click at [543, 273] on span "button" at bounding box center [547, 273] width 8 height 8
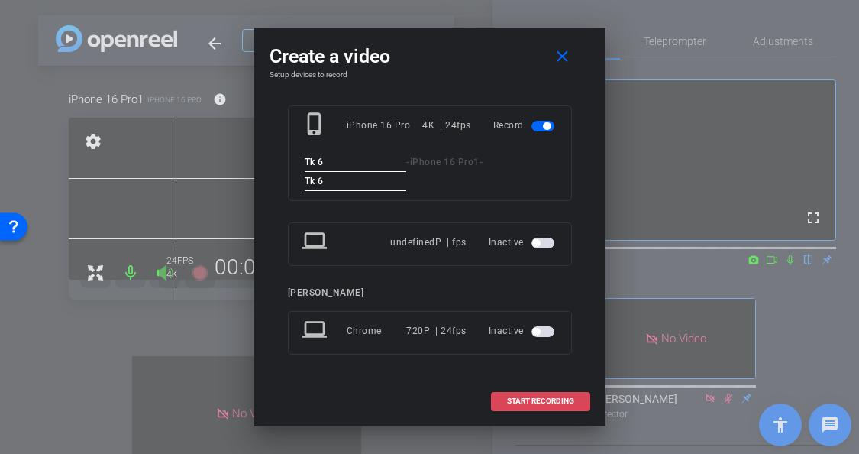
click at [520, 397] on span "START RECORDING" at bounding box center [540, 401] width 67 height 8
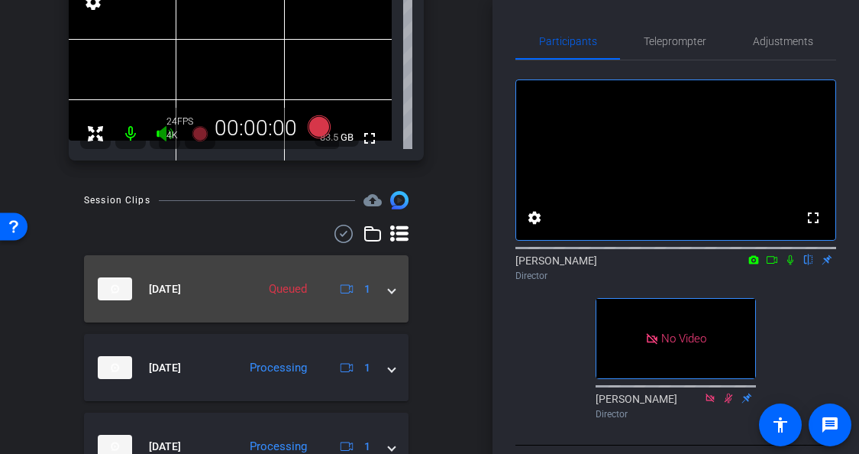
scroll to position [141, 0]
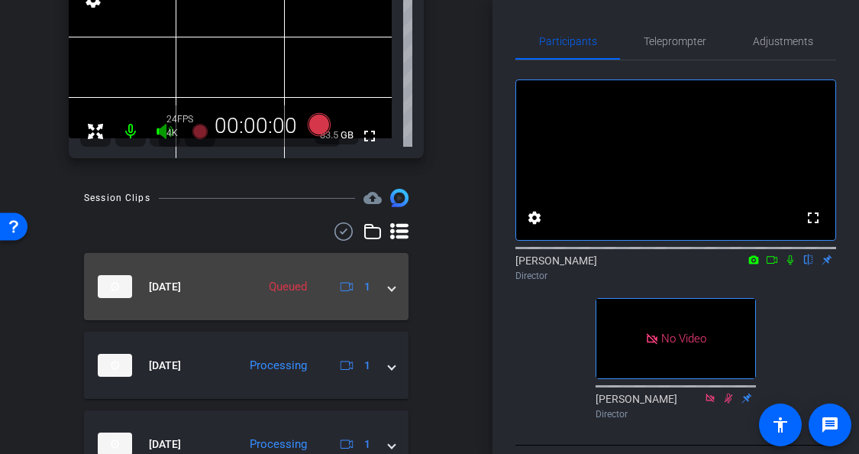
click at [389, 286] on span at bounding box center [392, 287] width 6 height 16
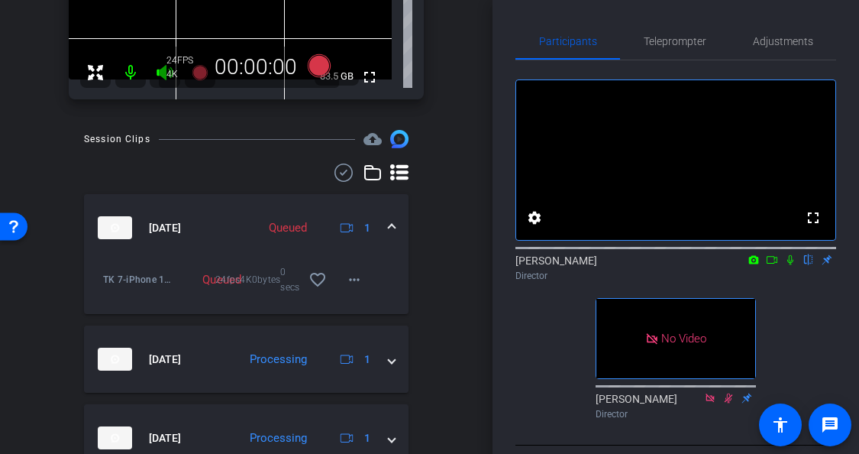
scroll to position [173, 0]
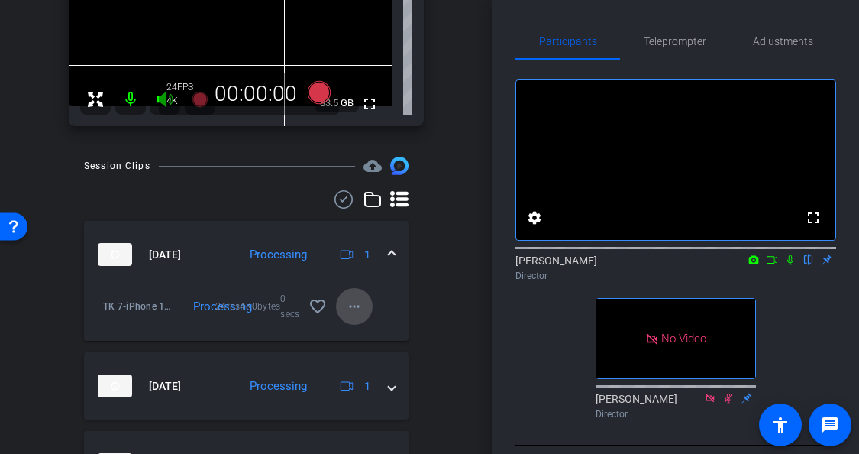
click at [354, 304] on mat-icon "more_horiz" at bounding box center [354, 306] width 18 height 18
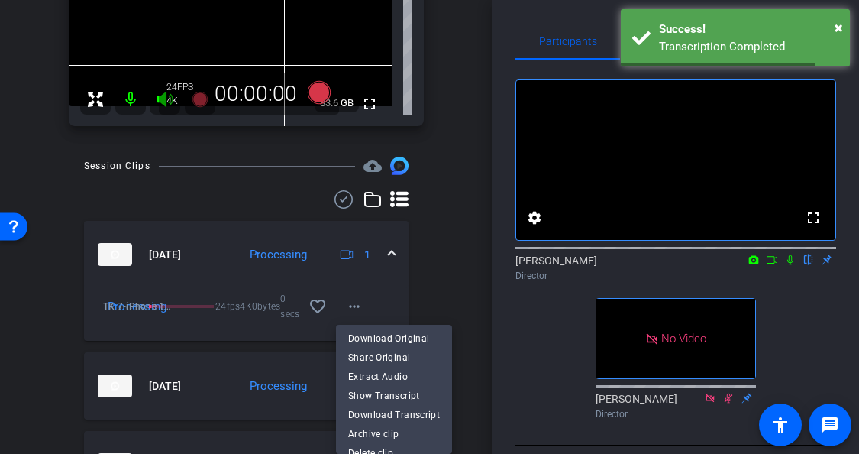
click at [437, 277] on div at bounding box center [429, 227] width 859 height 454
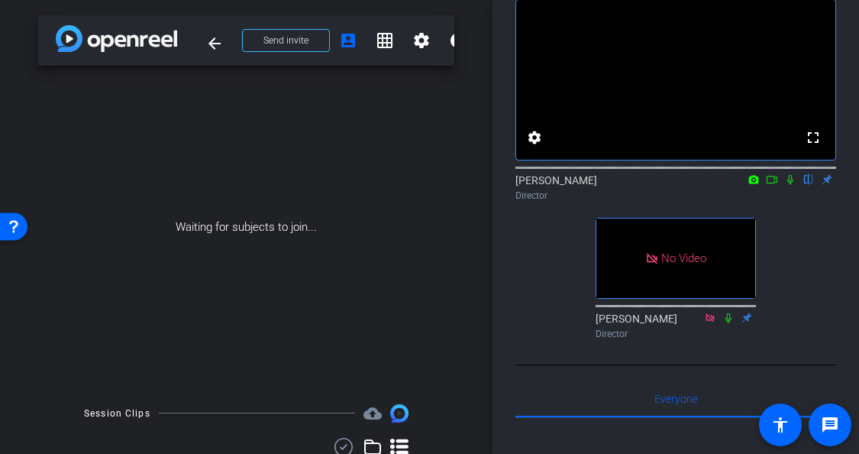
scroll to position [0, 0]
